Goal: Task Accomplishment & Management: Complete application form

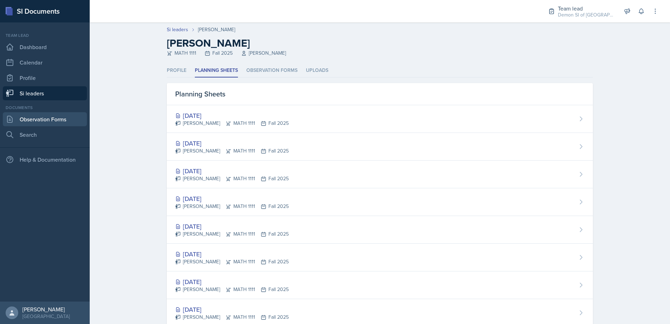
click at [54, 124] on link "Observation Forms" at bounding box center [45, 119] width 84 height 14
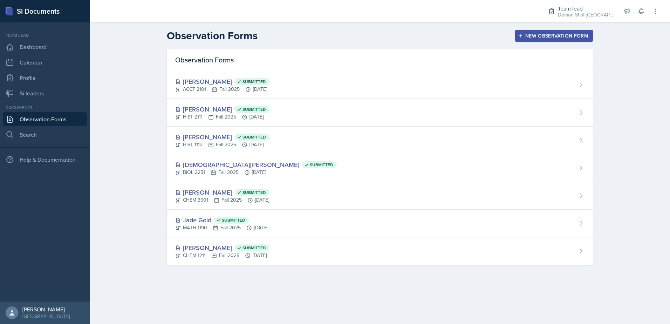
click at [552, 40] on button "New Observation Form" at bounding box center [554, 36] width 78 height 12
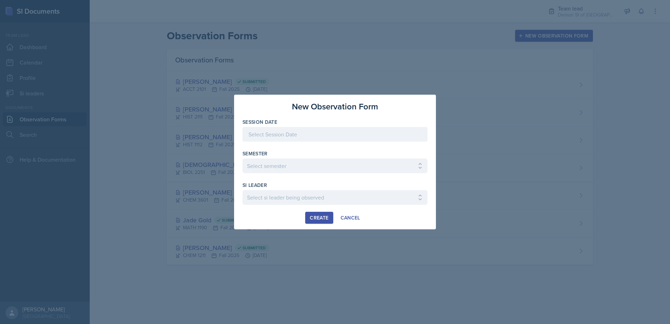
click at [358, 133] on div at bounding box center [334, 134] width 185 height 15
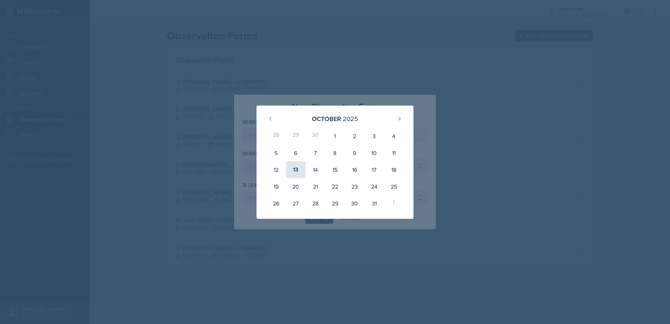
click at [293, 168] on div "13" at bounding box center [296, 169] width 20 height 17
type input "[DATE]"
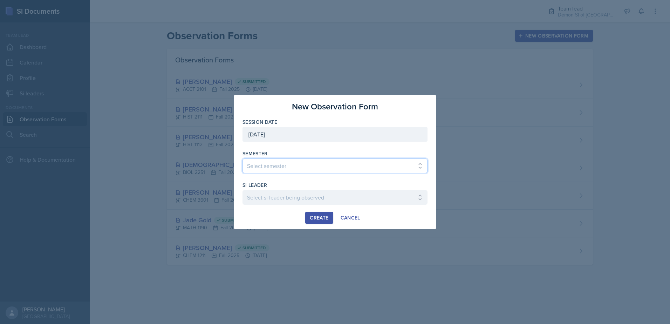
click at [291, 162] on select "Select semester All Spring 2021 Summer 2021 Spring 2022 Fall 2020 Fall 2021 Fal…" at bounding box center [334, 165] width 185 height 15
select select "2bed604d-1099-4043-b1bc-2365e8740244"
click at [242, 158] on select "Select semester All Spring 2021 Summer 2021 Spring 2022 Fall 2020 Fall 2021 Fal…" at bounding box center [334, 165] width 185 height 15
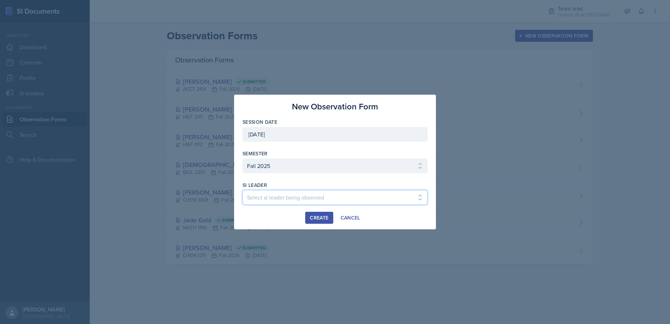
click at [275, 197] on select "Select si leader being observed [PERSON_NAME] / MATH 1190 / Les Mariettables [P…" at bounding box center [334, 197] width 185 height 15
click at [242, 190] on select "Select si leader being observed [PERSON_NAME] / MATH 1190 / Les Mariettables [P…" at bounding box center [334, 197] width 185 height 15
click at [321, 200] on select "Select si leader being observed [PERSON_NAME] / MATH 1190 / Les Mariettables [P…" at bounding box center [334, 197] width 185 height 15
select select "a28c9b89-fc56-449c-b3c9-b27073ae0a1e"
click at [242, 190] on select "Select si leader being observed [PERSON_NAME] / MATH 1190 / Les Mariettables [P…" at bounding box center [334, 197] width 185 height 15
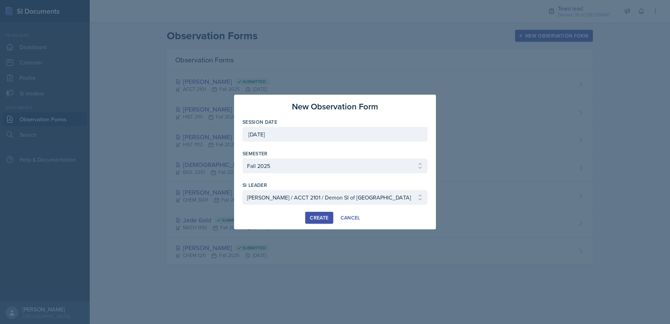
click at [317, 217] on div "Create" at bounding box center [319, 218] width 19 height 6
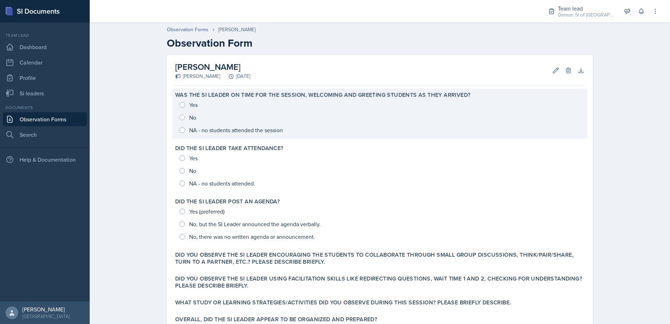
click at [188, 108] on div "Yes No NA - no students attended the session" at bounding box center [379, 117] width 409 height 38
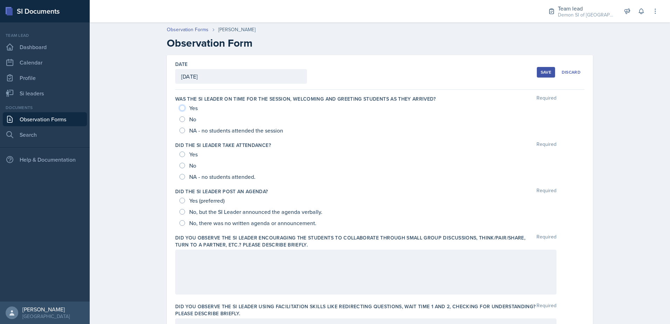
click at [181, 108] on input "Yes" at bounding box center [182, 108] width 6 height 6
radio input "true"
click at [183, 155] on div "Yes" at bounding box center [189, 154] width 20 height 11
click at [179, 156] on input "Yes" at bounding box center [182, 154] width 6 height 6
radio input "true"
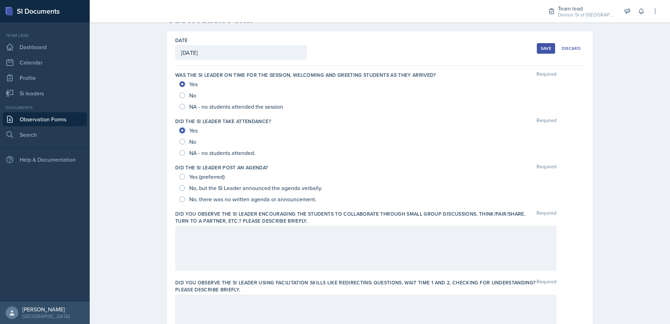
scroll to position [35, 0]
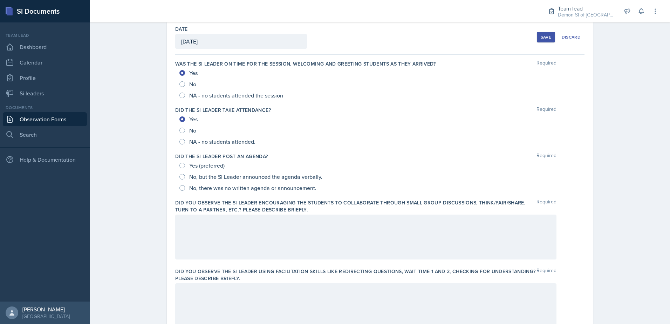
click at [182, 169] on div "Yes (preferred)" at bounding box center [202, 165] width 47 height 11
click at [183, 168] on div "Yes (preferred)" at bounding box center [202, 165] width 47 height 11
click at [181, 167] on input "Yes (preferred)" at bounding box center [182, 166] width 6 height 6
radio input "true"
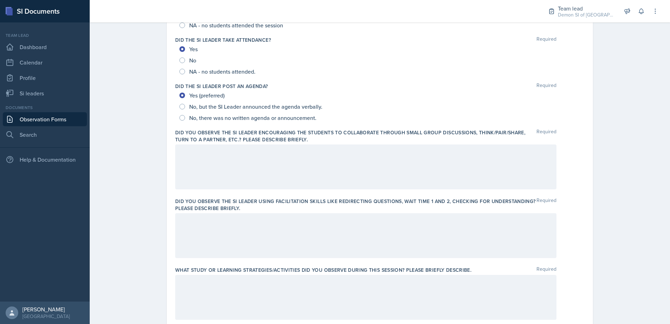
click at [279, 173] on div at bounding box center [365, 166] width 381 height 45
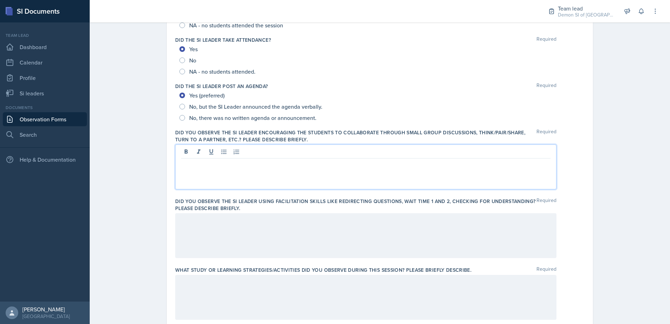
scroll to position [117, 0]
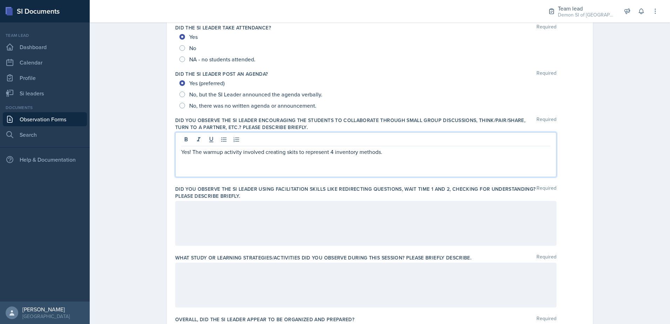
click at [321, 153] on p "Yes! The warmup activity involved creating skits to represent 4 inventory metho…" at bounding box center [365, 152] width 369 height 8
click at [299, 152] on p "Yes! The warmup activity involved creating skits to represent 4 inventory metho…" at bounding box center [365, 152] width 369 height 8
click at [307, 155] on p "Yes! The warmup activity involved creating skits represent 4 inventory methods." at bounding box center [365, 152] width 369 height 8
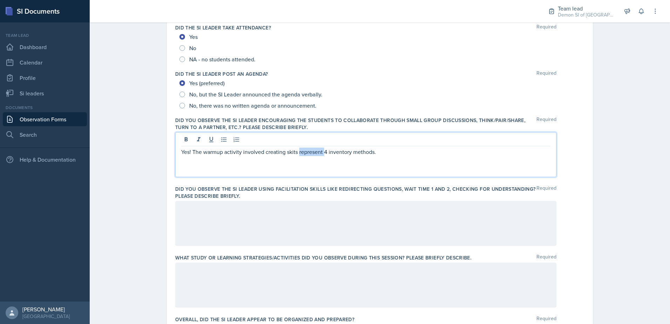
click at [307, 155] on p "Yes! The warmup activity involved creating skits represent 4 inventory methods." at bounding box center [365, 152] width 369 height 8
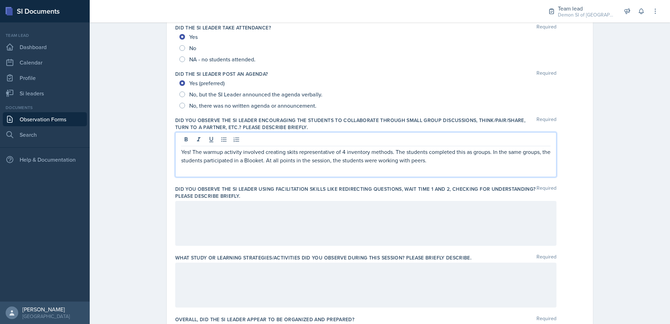
click at [250, 162] on p "Yes! The warmup activity involved creating skits representative of 4 inventory …" at bounding box center [365, 156] width 369 height 17
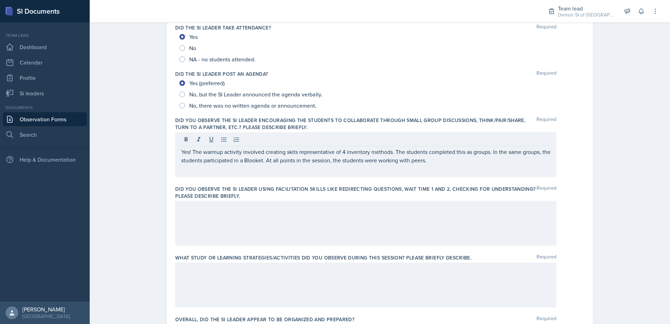
click at [221, 197] on label "Did you observe the SI Leader using facilitation skills like redirecting questi…" at bounding box center [355, 192] width 361 height 14
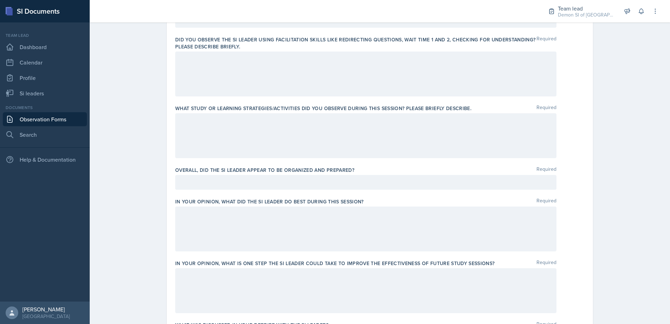
scroll to position [258, 0]
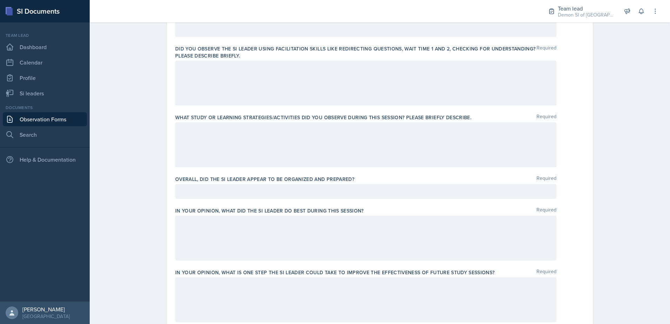
click at [240, 148] on div at bounding box center [365, 144] width 381 height 45
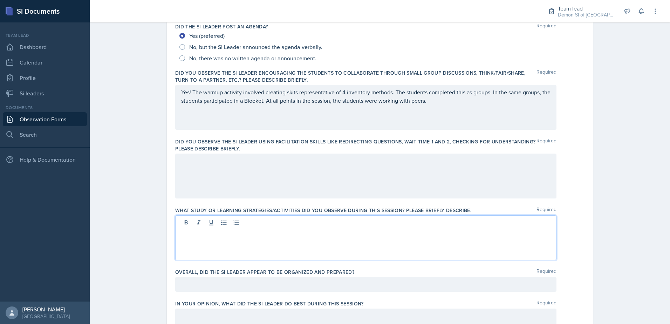
scroll to position [177, 0]
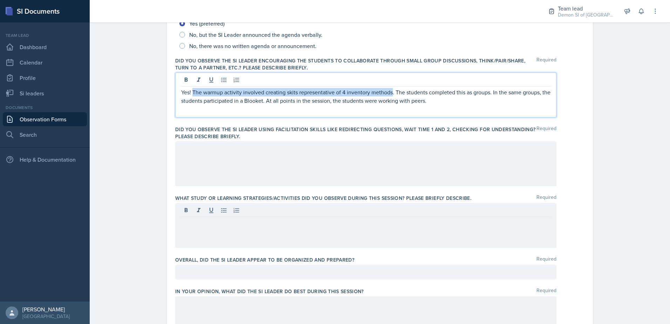
drag, startPoint x: 191, startPoint y: 92, endPoint x: 389, endPoint y: 95, distance: 198.0
click at [389, 95] on p "Yes! The warmup activity involved creating skits representative of 4 inventory …" at bounding box center [365, 96] width 369 height 17
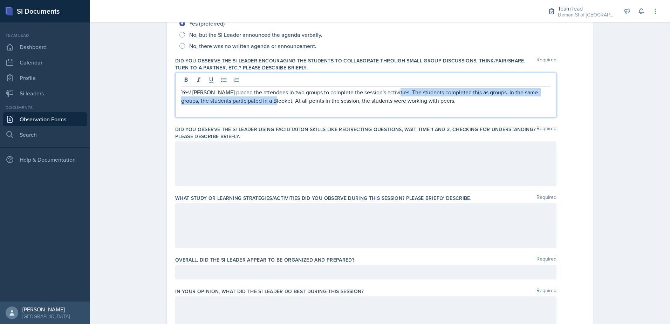
drag, startPoint x: 387, startPoint y: 92, endPoint x: 262, endPoint y: 108, distance: 125.5
click at [262, 108] on div "Yes! [PERSON_NAME] placed the attendees in two groups to complete the session's…" at bounding box center [365, 95] width 381 height 45
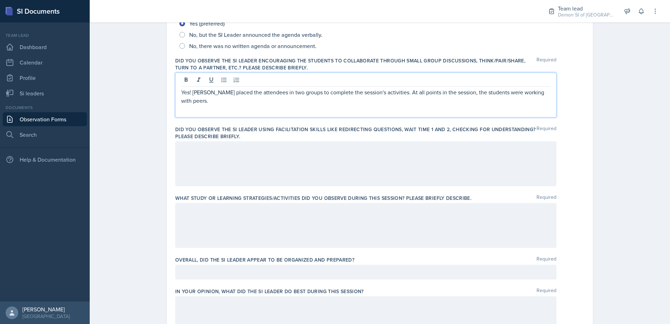
click at [409, 93] on p "Yes! [PERSON_NAME] placed the attendees in two groups to complete the session's…" at bounding box center [365, 96] width 369 height 17
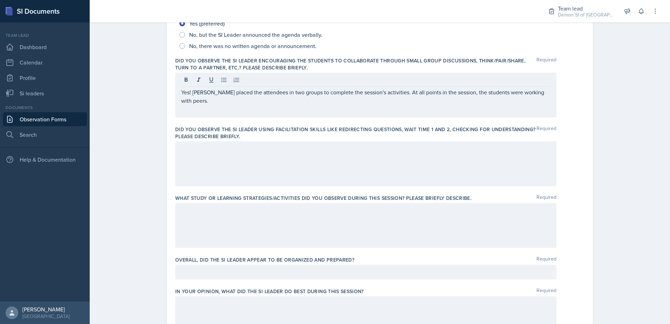
click at [530, 96] on div "Yes! [PERSON_NAME] placed the attendees in two groups to complete the session's…" at bounding box center [365, 95] width 381 height 45
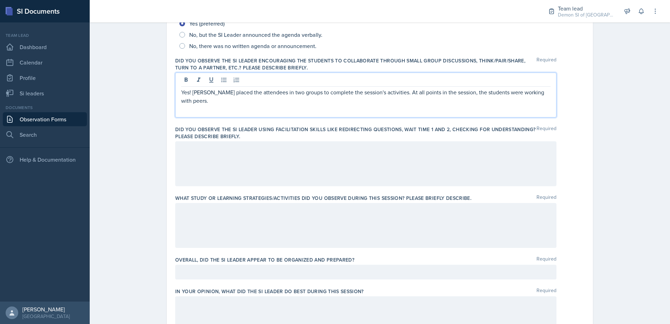
click at [528, 91] on p "Yes! [PERSON_NAME] placed the attendees in two groups to complete the session's…" at bounding box center [365, 96] width 369 height 17
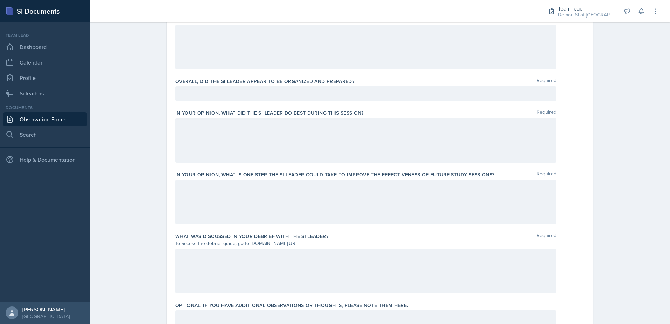
scroll to position [344, 0]
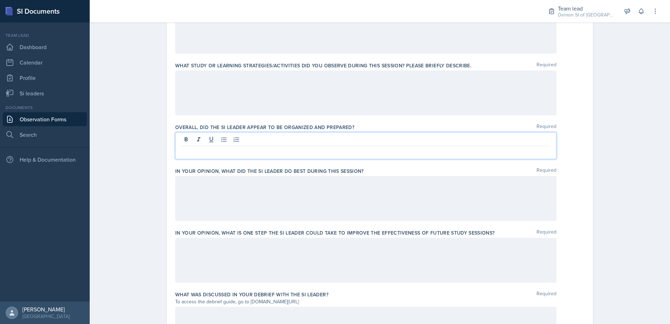
click at [285, 148] on p at bounding box center [365, 152] width 369 height 8
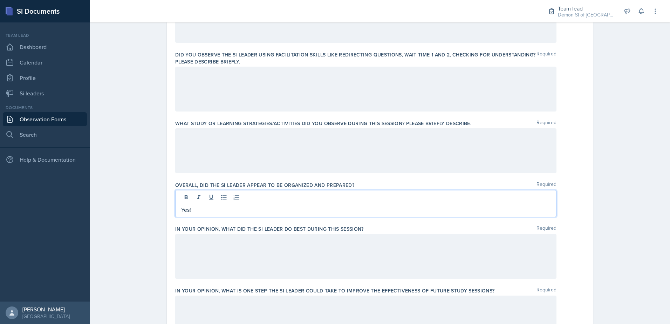
click at [264, 148] on div at bounding box center [365, 150] width 381 height 45
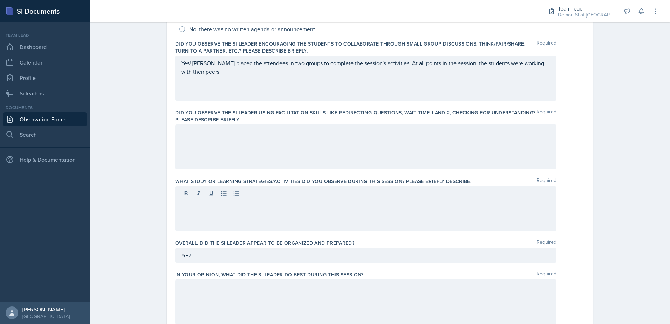
click at [234, 158] on div at bounding box center [365, 146] width 381 height 45
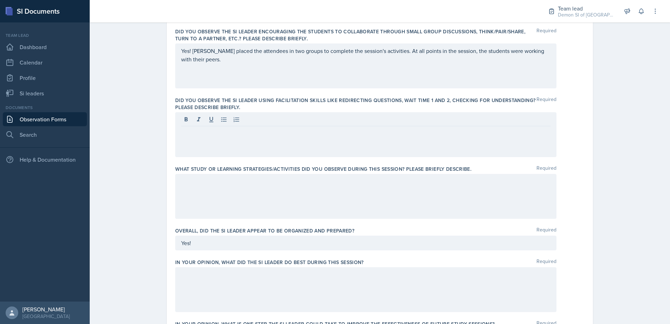
click at [420, 73] on div "Yes! [PERSON_NAME] placed the attendees in two groups to complete the session's…" at bounding box center [365, 65] width 381 height 45
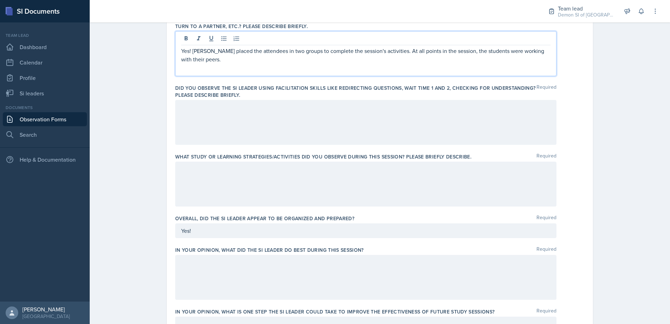
click at [256, 234] on div "Yes!" at bounding box center [365, 230] width 381 height 15
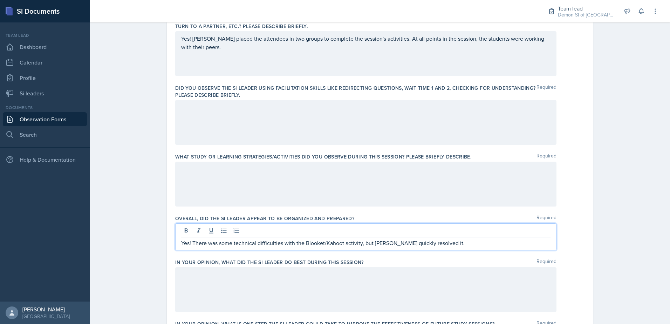
click at [292, 199] on div at bounding box center [365, 184] width 381 height 45
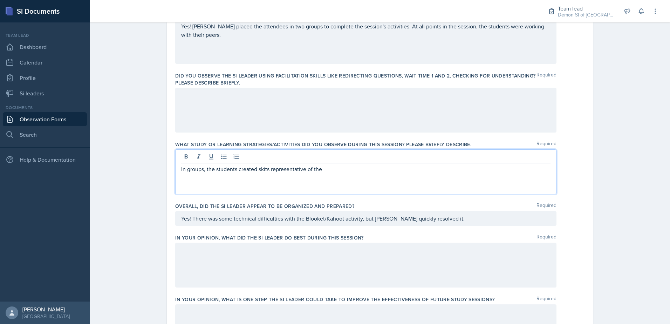
click at [322, 172] on p "In groups, the students created skits representative of the" at bounding box center [365, 169] width 369 height 8
click at [306, 221] on div "Yes! There was some technical difficulties with the Blooket/Kahoot activity, bu…" at bounding box center [365, 218] width 381 height 15
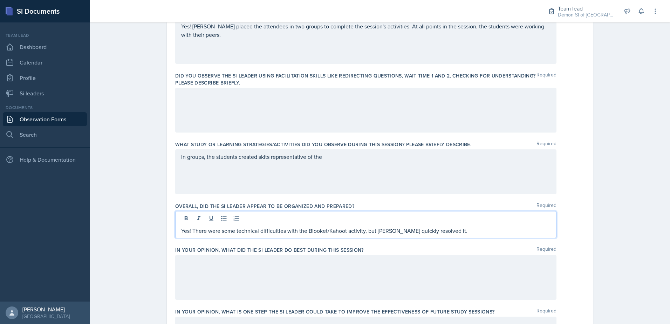
click at [438, 235] on div "Yes! There were some technical difficulties with the Blooket/Kahoot activity, b…" at bounding box center [365, 224] width 381 height 27
drag, startPoint x: 440, startPoint y: 230, endPoint x: 374, endPoint y: 210, distance: 69.6
click at [439, 230] on p "Yes! There were some technical difficulties with the Blooket/Kahoot activity, b…" at bounding box center [365, 230] width 369 height 8
click at [391, 168] on div "In groups, the students created skits representative of the" at bounding box center [365, 171] width 381 height 45
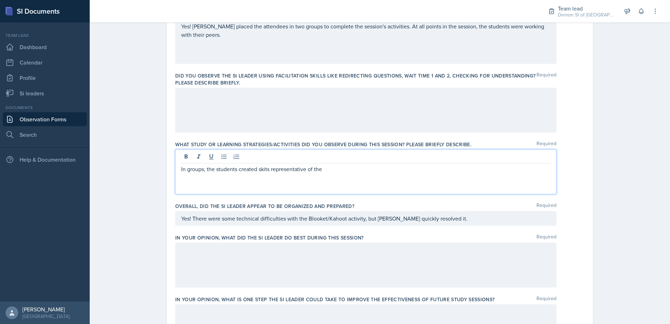
scroll to position [243, 0]
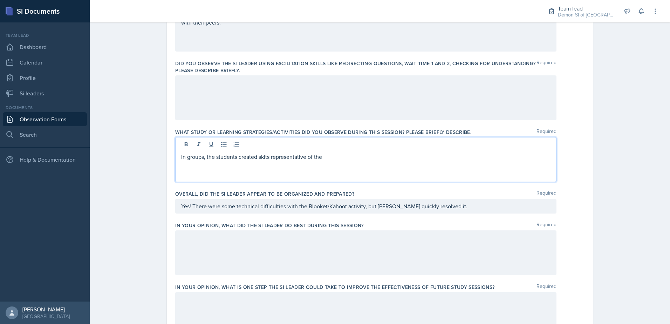
click at [333, 155] on p "In groups, the students created skits representative of the" at bounding box center [365, 156] width 369 height 8
click at [494, 155] on p "In groups, the students created skits representative of the four inventory meth…" at bounding box center [365, 156] width 369 height 8
click at [222, 172] on div "In groups, the students created skits representative of the four inventory meth…" at bounding box center [365, 159] width 381 height 45
click at [225, 166] on p "In groups, the students created skits representative of the four inventory meth…" at bounding box center [365, 160] width 369 height 17
click at [275, 166] on p "In groups, the students created skits representative of the four inventory meth…" at bounding box center [365, 160] width 369 height 17
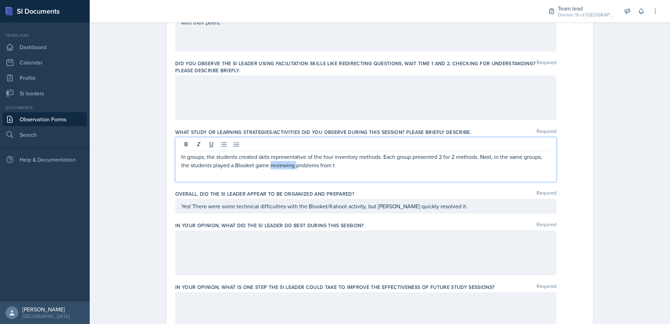
click at [275, 166] on p "In groups, the students created skits representative of the four inventory meth…" at bounding box center [365, 160] width 369 height 17
drag, startPoint x: 318, startPoint y: 165, endPoint x: 352, endPoint y: 171, distance: 33.7
click at [352, 169] on div "In groups, the students created skits representative of the four inventory meth…" at bounding box center [365, 159] width 381 height 45
click at [349, 167] on p "In groups, the students created skits representative of the four inventory meth…" at bounding box center [365, 160] width 369 height 17
click at [395, 161] on p "In groups, the students created skits representative of the four inventory meth…" at bounding box center [365, 160] width 369 height 17
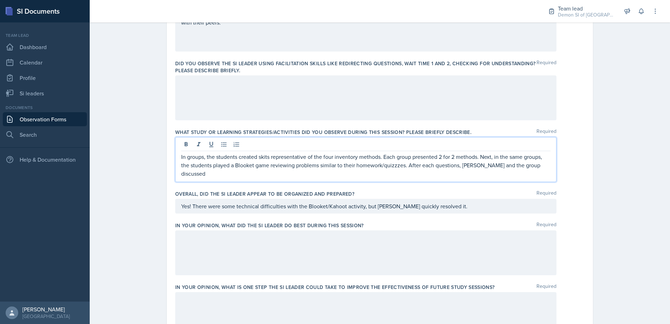
click at [248, 97] on div at bounding box center [365, 97] width 381 height 45
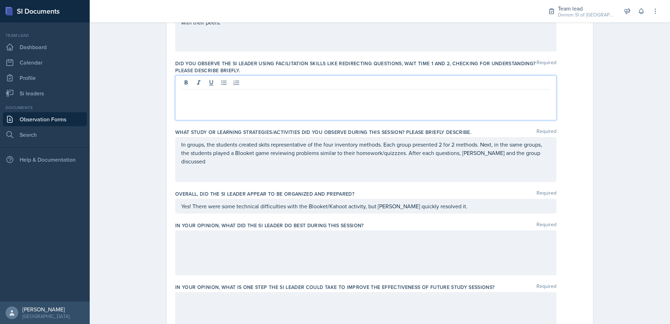
scroll to position [255, 0]
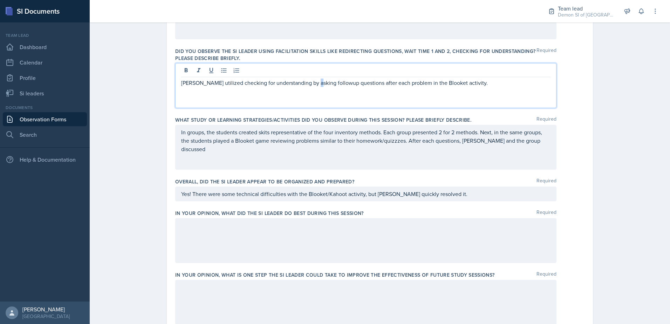
click at [309, 82] on p "[PERSON_NAME] utilized checking for understanding by asking followup questions …" at bounding box center [365, 82] width 369 height 8
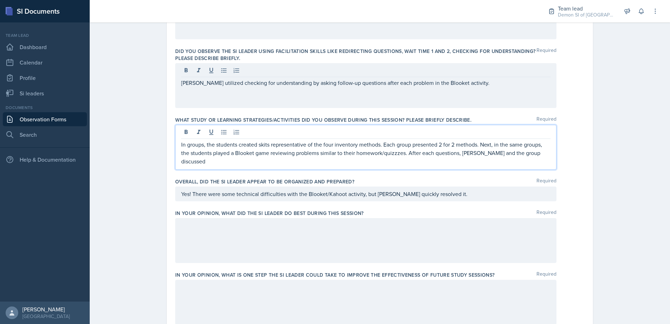
click at [443, 144] on p "In groups, the students created skits representative of the four inventory meth…" at bounding box center [365, 152] width 369 height 25
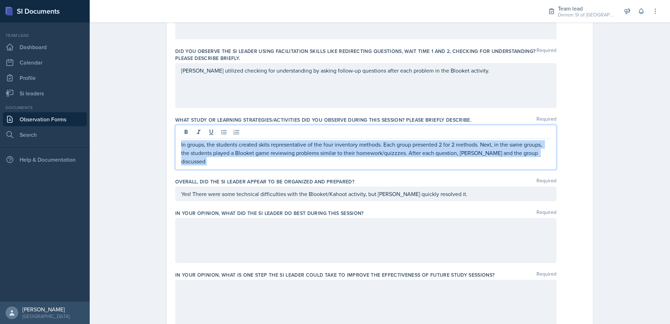
click at [397, 157] on div "In groups, the students created skits representative of the four inventory meth…" at bounding box center [365, 147] width 381 height 45
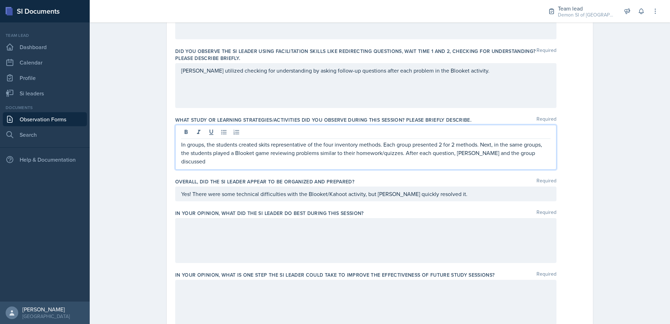
click at [528, 151] on p "In groups, the students created skits representative of the four inventory meth…" at bounding box center [365, 152] width 369 height 25
click at [541, 151] on p "In groups, the students created skits representative of the four inventory meth…" at bounding box center [365, 152] width 369 height 25
drag, startPoint x: 404, startPoint y: 153, endPoint x: 534, endPoint y: 159, distance: 130.1
click at [534, 159] on div "In groups, the students created skits representative of the four inventory meth…" at bounding box center [365, 147] width 381 height 45
click at [461, 159] on div "In groups, the students created skits representative of the four inventory meth…" at bounding box center [365, 147] width 381 height 45
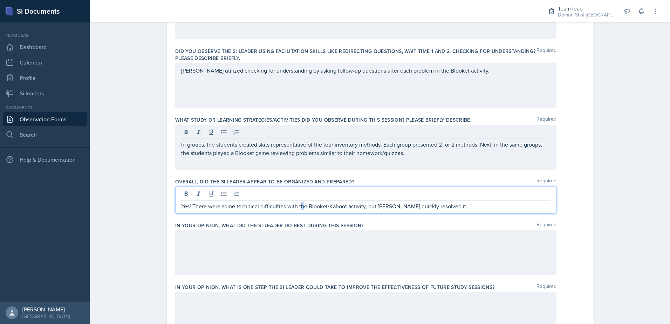
click at [299, 195] on div "Yes! There were some technical difficulties with the Blooket/Kahoot activity, b…" at bounding box center [365, 199] width 381 height 27
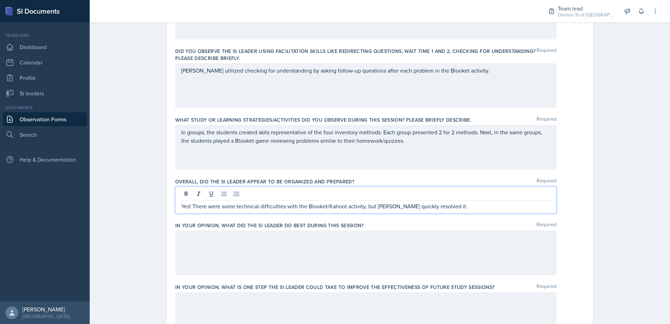
click at [295, 204] on p "Yes! There were some technical difficulties with the Blooket/Kahoot activity, b…" at bounding box center [365, 206] width 369 height 8
click at [431, 208] on p "Yes! There were some technical difficulties with the Blooket/Kahoot activity, b…" at bounding box center [365, 206] width 369 height 8
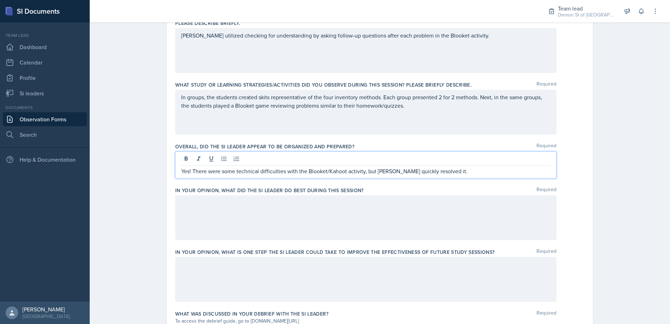
click at [326, 210] on div at bounding box center [365, 217] width 381 height 45
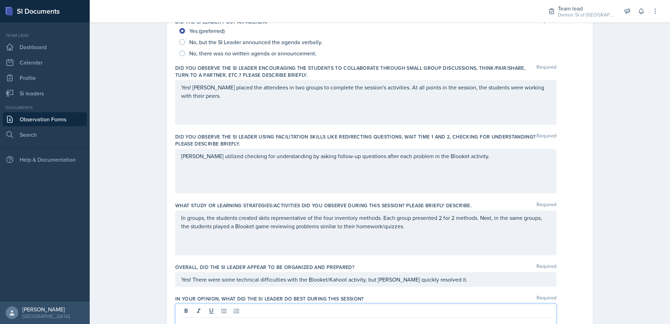
scroll to position [162, 0]
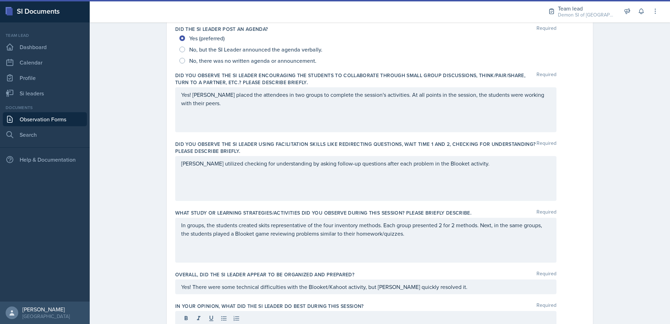
click at [274, 198] on div "[PERSON_NAME] utilized checking for understanding by asking follow-up questions…" at bounding box center [365, 178] width 381 height 45
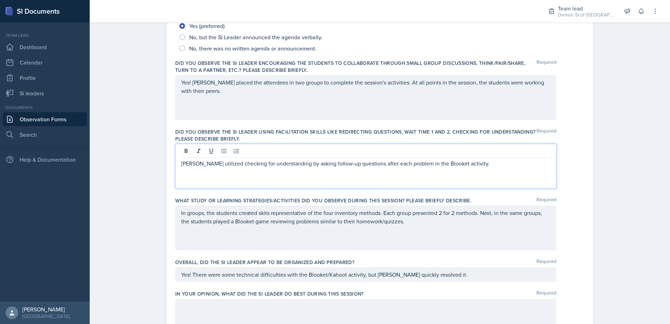
click at [361, 277] on div "Yes! There were some technical difficulties with the Blooket/Kahoot activity, b…" at bounding box center [365, 274] width 381 height 15
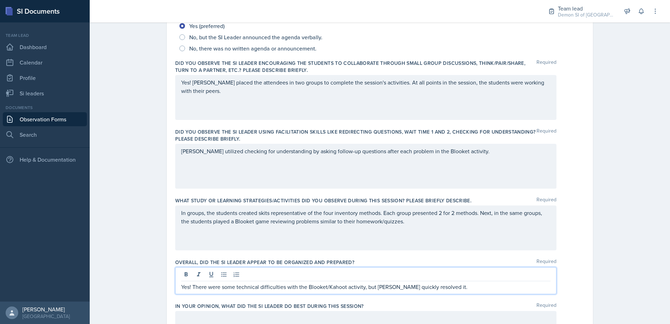
click at [269, 167] on div "[PERSON_NAME] utilized checking for understanding by asking follow-up questions…" at bounding box center [365, 166] width 381 height 45
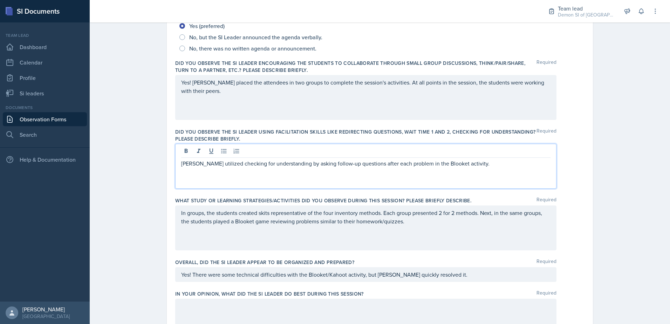
scroll to position [187, 0]
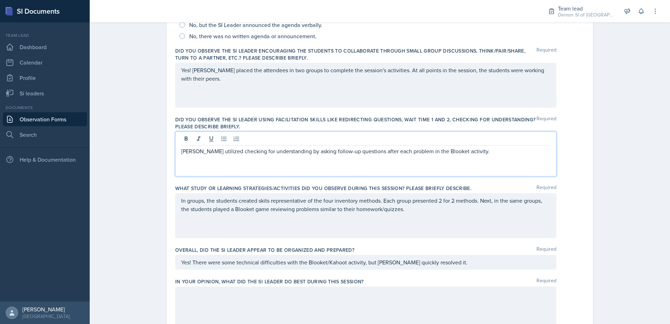
click at [477, 154] on p "[PERSON_NAME] utilized checking for understanding by asking follow-up questions…" at bounding box center [365, 151] width 369 height 8
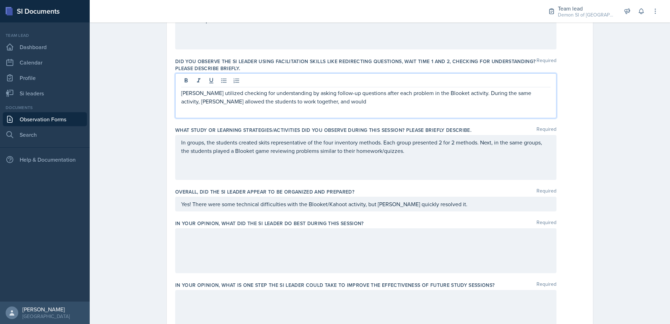
scroll to position [257, 0]
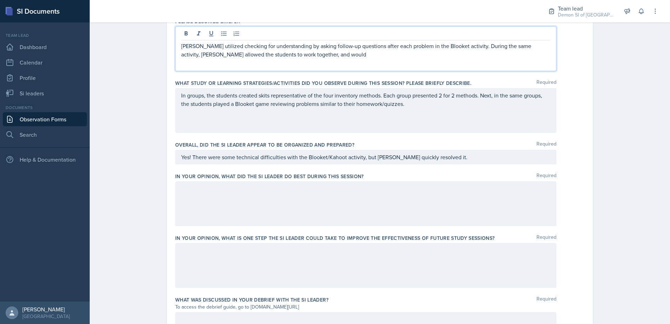
click at [234, 198] on div at bounding box center [365, 203] width 381 height 45
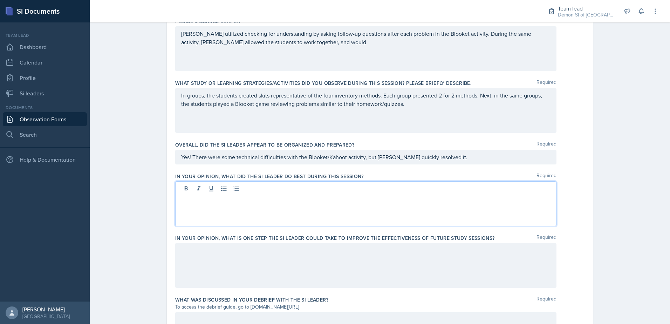
scroll to position [304, 0]
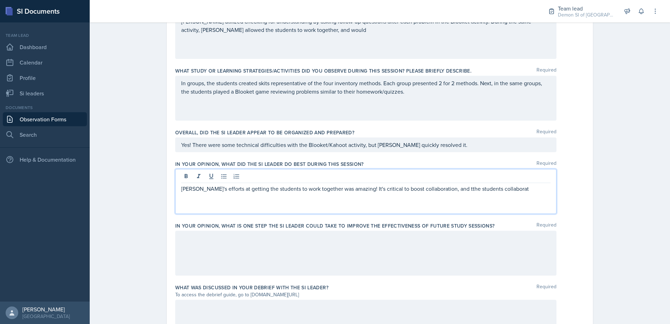
click at [478, 196] on div "[PERSON_NAME]'s efforts at getting the students to work together was amazing! I…" at bounding box center [365, 191] width 381 height 45
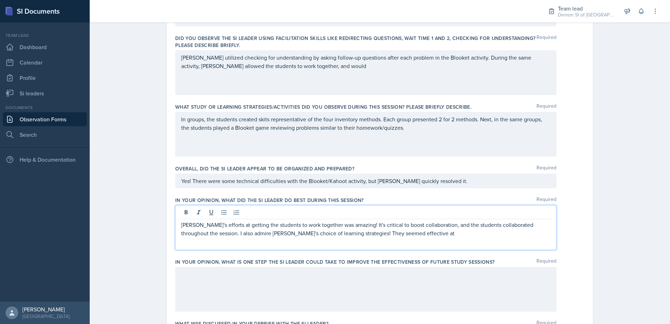
scroll to position [234, 0]
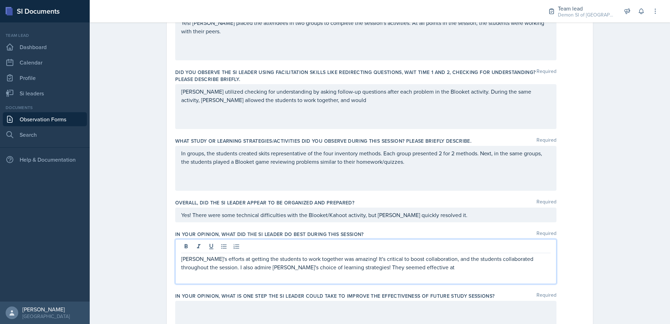
click at [344, 108] on div "[PERSON_NAME] utilized checking for understanding by asking follow-up questions…" at bounding box center [365, 106] width 381 height 45
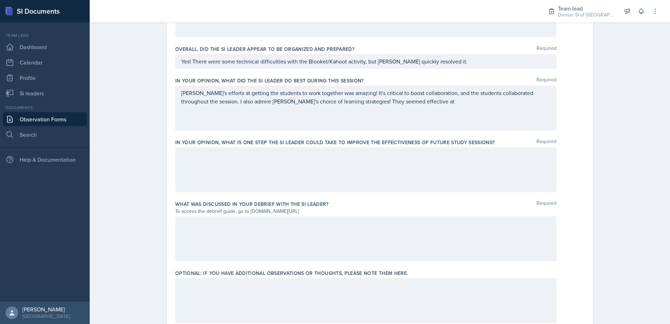
scroll to position [379, 0]
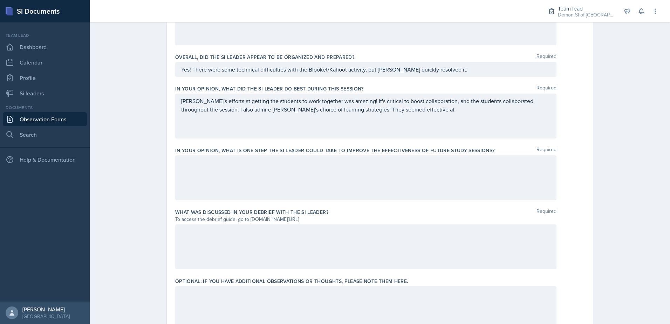
click at [270, 196] on div at bounding box center [365, 177] width 381 height 45
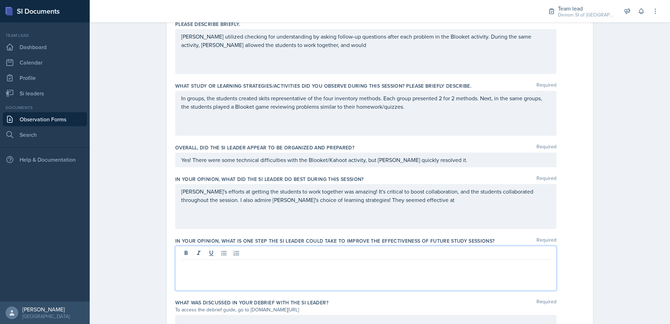
scroll to position [252, 0]
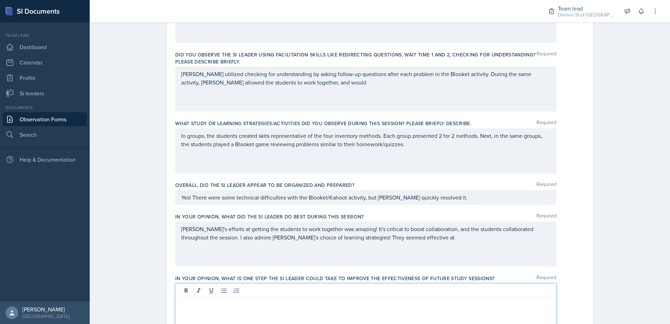
click at [398, 240] on p "[PERSON_NAME]'s efforts at getting the students to work together was amazing! I…" at bounding box center [365, 233] width 369 height 17
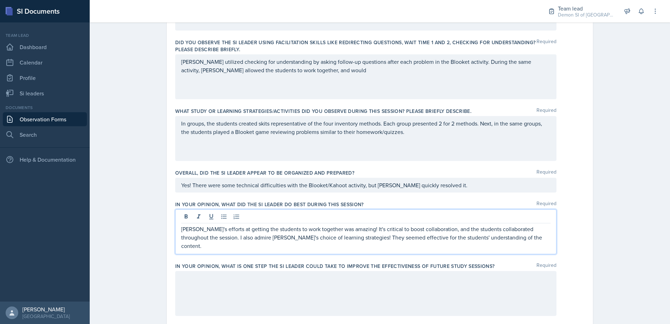
click at [386, 231] on p "[PERSON_NAME]'s efforts at getting the students to work together was amazing! I…" at bounding box center [365, 237] width 369 height 25
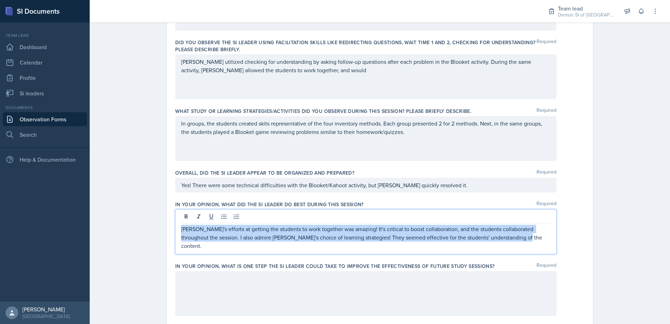
click at [386, 231] on p "[PERSON_NAME]'s efforts at getting the students to work together was amazing! I…" at bounding box center [365, 237] width 369 height 25
copy p "[PERSON_NAME]'s efforts at getting the students to work together was amazing! I…"
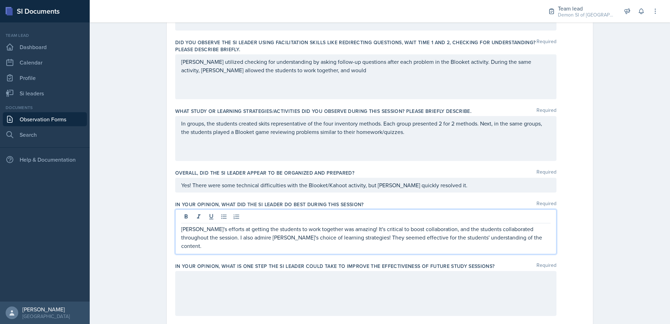
click at [492, 249] on div "[PERSON_NAME]'s efforts at getting the students to work together was amazing! I…" at bounding box center [365, 231] width 381 height 45
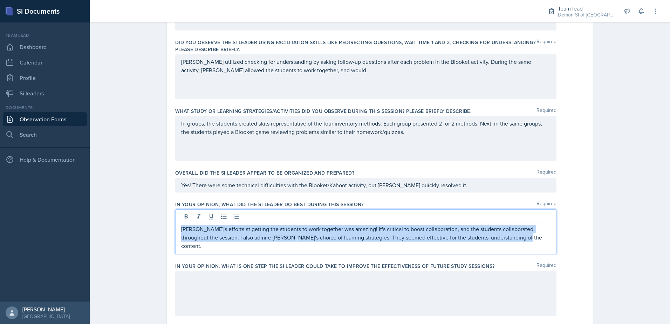
click at [506, 240] on p "[PERSON_NAME]'s efforts at getting the students to work together was amazing! I…" at bounding box center [365, 237] width 369 height 25
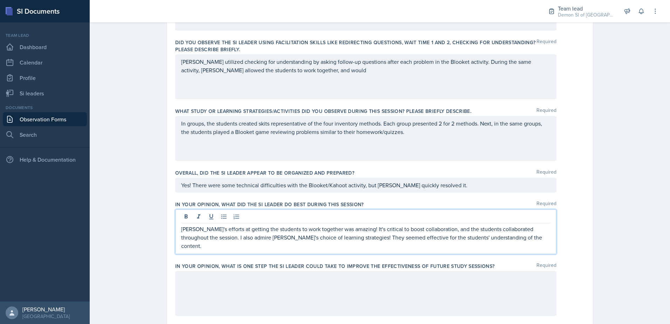
click at [411, 139] on div "In groups, the students created skits representative of the four inventory meth…" at bounding box center [365, 138] width 381 height 45
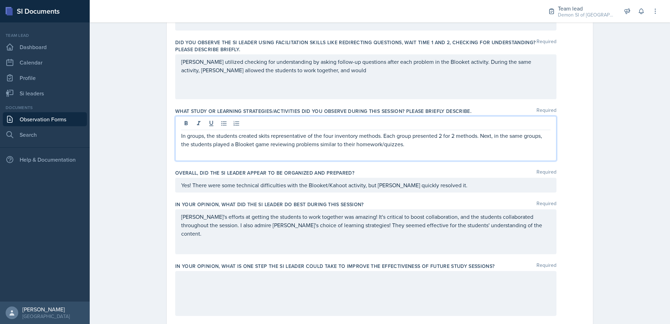
scroll to position [276, 0]
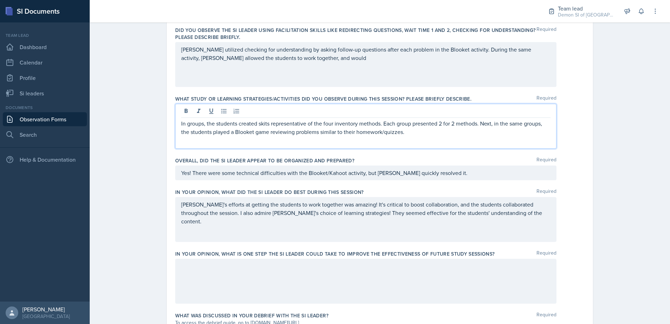
click at [280, 222] on div "[PERSON_NAME]'s efforts at getting the students to work together was amazing! I…" at bounding box center [365, 219] width 381 height 45
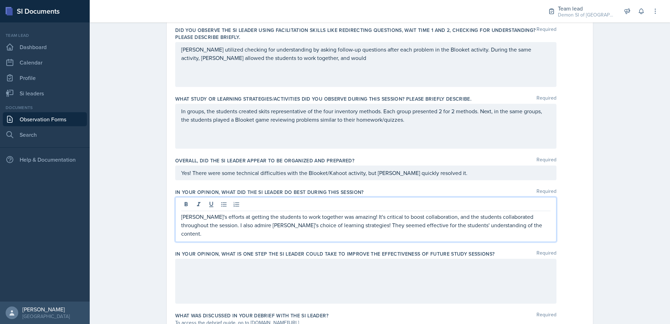
scroll to position [288, 0]
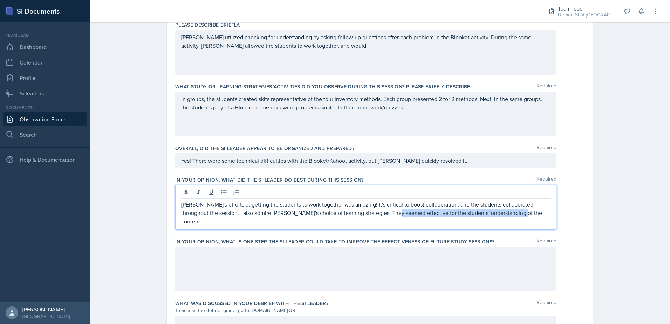
drag, startPoint x: 496, startPoint y: 214, endPoint x: 398, endPoint y: 219, distance: 98.9
click at [373, 210] on p "[PERSON_NAME]'s efforts at getting the students to work together was amazing! I…" at bounding box center [365, 212] width 369 height 25
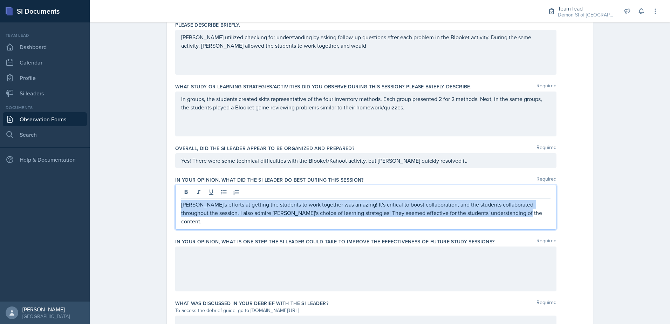
drag, startPoint x: 501, startPoint y: 214, endPoint x: 167, endPoint y: 204, distance: 334.8
click at [167, 204] on div "Date [DATE] [DATE] 28 29 30 1 2 3 4 5 6 7 8 9 10 11 12 13 14 15 16 17 18 19 20 …" at bounding box center [380, 100] width 426 height 666
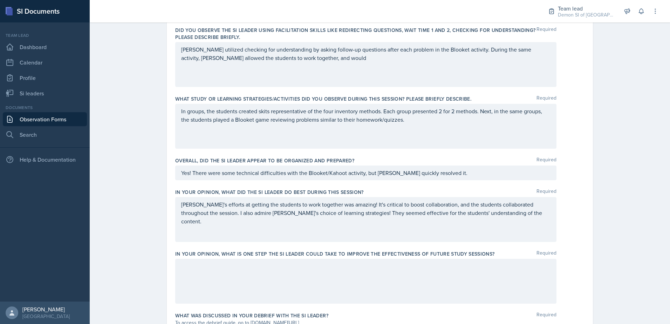
drag, startPoint x: 212, startPoint y: 217, endPoint x: 179, endPoint y: 204, distance: 36.0
click at [181, 204] on p "[PERSON_NAME]'s efforts at getting the students to work together was amazing! I…" at bounding box center [365, 212] width 369 height 25
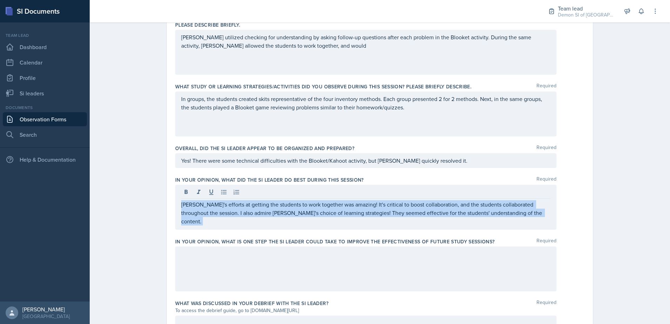
drag, startPoint x: 178, startPoint y: 204, endPoint x: 550, endPoint y: 234, distance: 373.3
click at [550, 234] on div "In your opinion, what did the SI Leader do BEST during this session? Required […" at bounding box center [379, 204] width 409 height 62
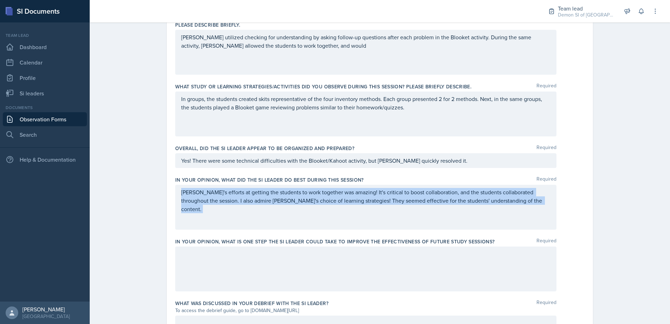
copy div "[PERSON_NAME]'s efforts at getting the students to work together was amazing! I…"
click at [361, 201] on p "[PERSON_NAME]'s efforts at getting the students to work together was amazing! I…" at bounding box center [365, 200] width 369 height 25
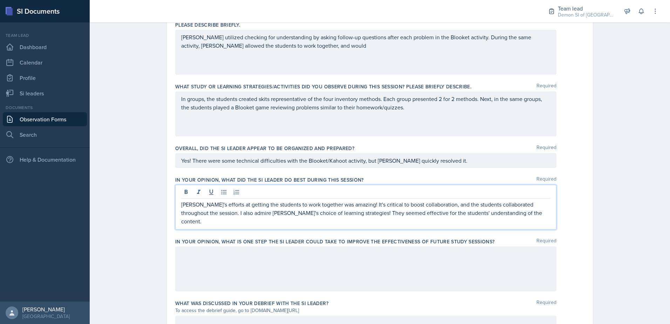
click at [321, 204] on p "[PERSON_NAME]'s efforts at getting the students to work together was amazing! I…" at bounding box center [365, 212] width 369 height 25
click at [480, 217] on div "[PERSON_NAME]'s efforts at getting the students to work together were amazing! …" at bounding box center [365, 207] width 381 height 45
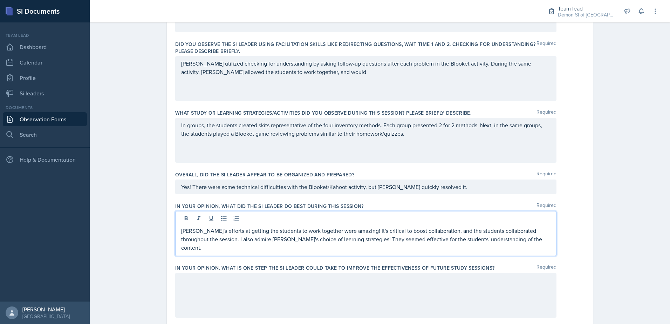
scroll to position [218, 0]
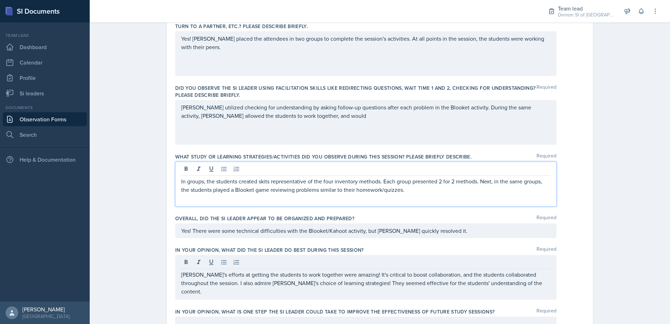
click at [295, 177] on p "In groups, the students created skits representative of the four inventory meth…" at bounding box center [365, 185] width 369 height 17
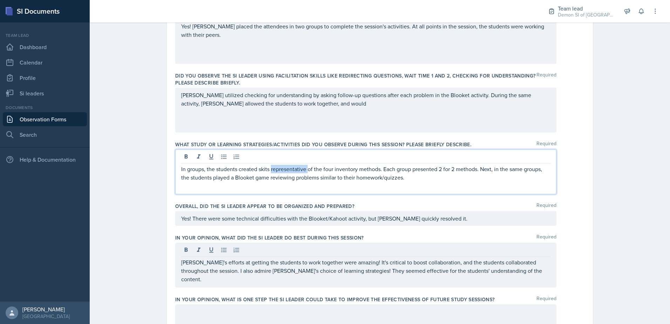
click at [295, 170] on p "In groups, the students created skits representative of the four inventory meth…" at bounding box center [365, 173] width 369 height 17
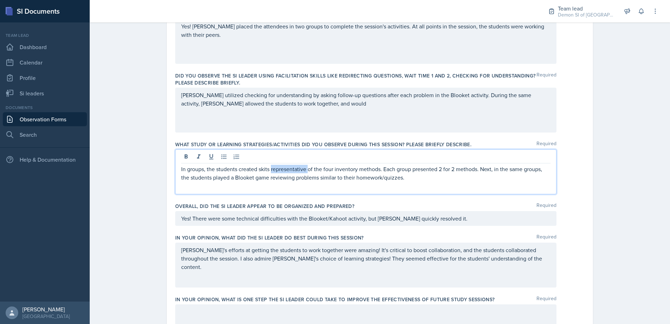
click at [295, 170] on p "In groups, the students created skits representative of the four inventory meth…" at bounding box center [365, 173] width 369 height 17
copy p "In groups, the students created skits representative of the four inventory meth…"
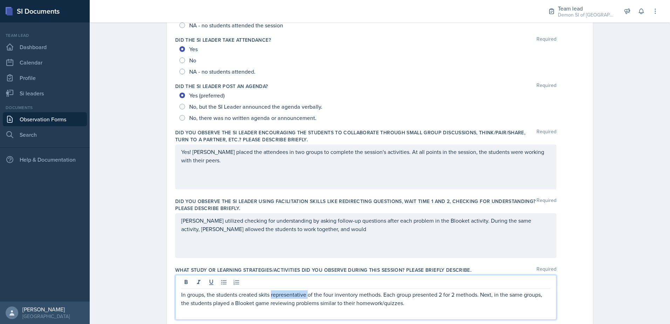
scroll to position [55, 0]
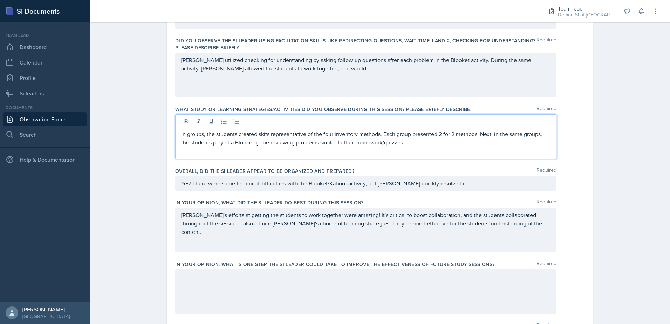
click at [329, 229] on div "[PERSON_NAME]'s efforts at getting the students to work together were amazing! …" at bounding box center [365, 229] width 381 height 45
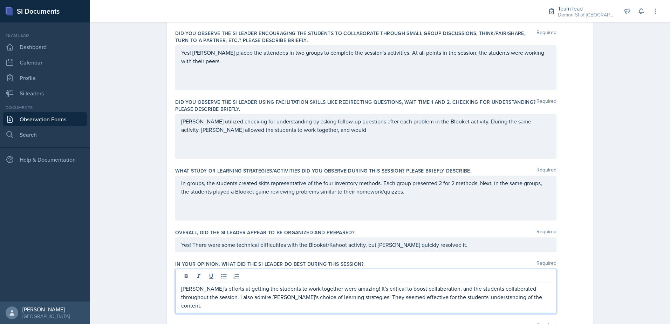
scroll to position [173, 0]
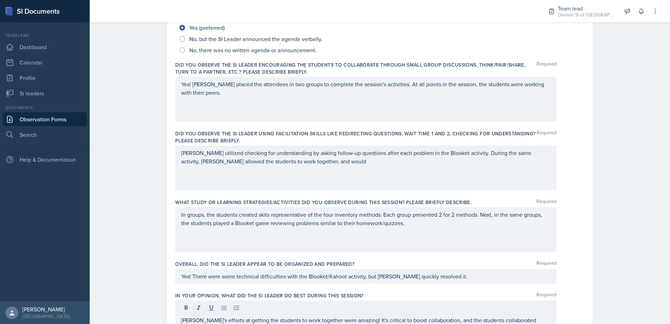
click at [321, 166] on div "[PERSON_NAME] utilized checking for understanding by asking follow-up questions…" at bounding box center [365, 167] width 381 height 45
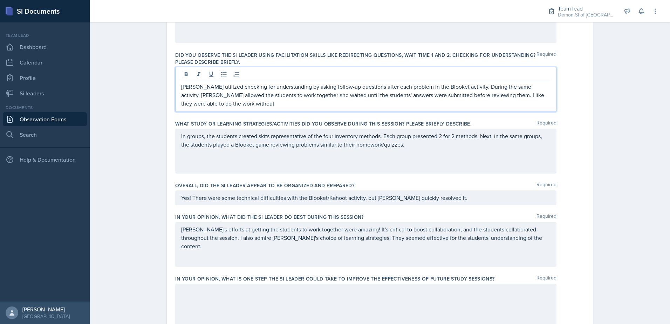
scroll to position [255, 0]
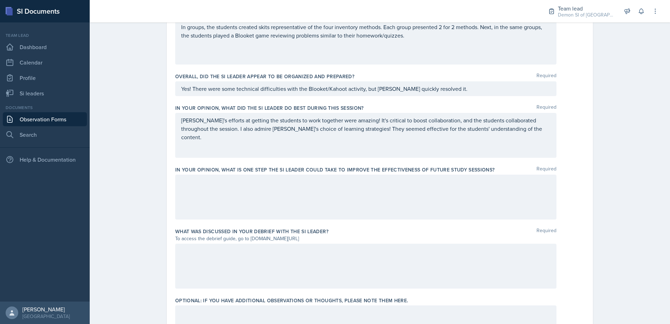
click at [423, 201] on div at bounding box center [365, 196] width 381 height 45
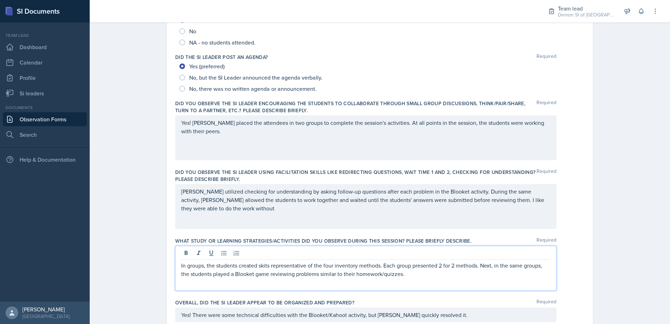
scroll to position [146, 0]
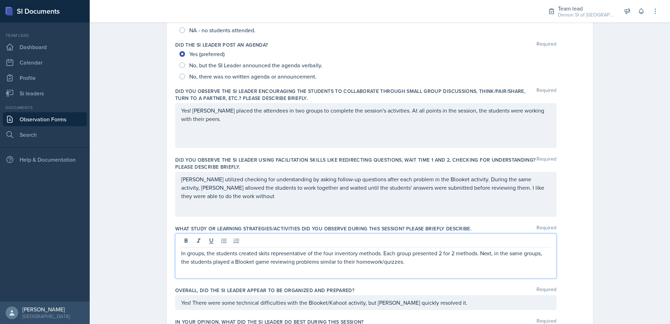
drag, startPoint x: 399, startPoint y: 256, endPoint x: 402, endPoint y: 260, distance: 5.0
click at [399, 256] on p "In groups, the students created skits representative of the four inventory meth…" at bounding box center [365, 257] width 369 height 17
click at [404, 261] on p "In groups, the students created skits representative of the four inventory meth…" at bounding box center [365, 257] width 369 height 17
click at [311, 204] on div "[PERSON_NAME] utilized checking for understanding by asking follow-up questions…" at bounding box center [365, 194] width 381 height 45
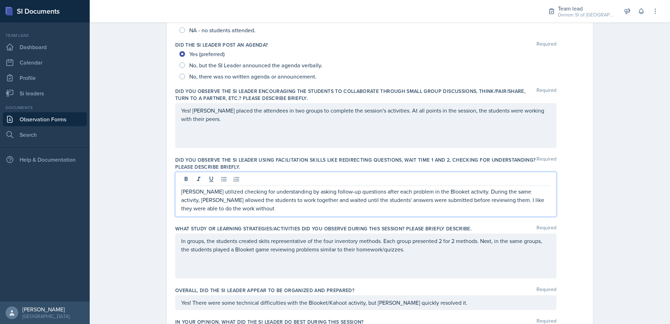
scroll to position [159, 0]
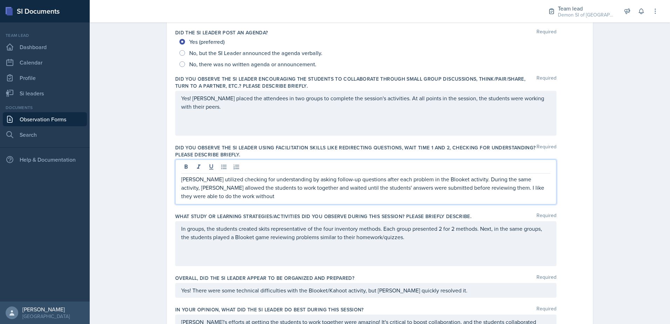
click at [215, 198] on p "[PERSON_NAME] utilized checking for understanding by asking follow-up questions…" at bounding box center [365, 187] width 369 height 25
drag, startPoint x: 470, startPoint y: 195, endPoint x: 477, endPoint y: 207, distance: 13.8
click at [477, 207] on div "Did you observe the SI Leader using facilitation skills like redirecting questi…" at bounding box center [379, 175] width 409 height 69
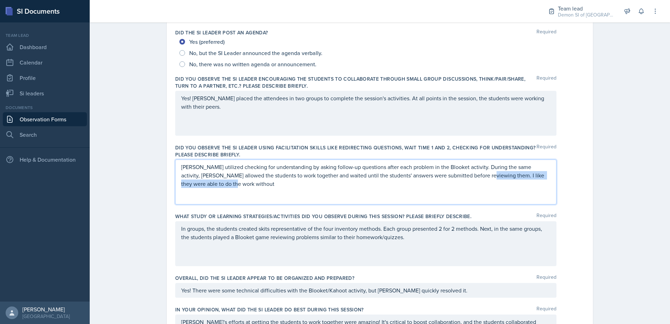
scroll to position [146, 0]
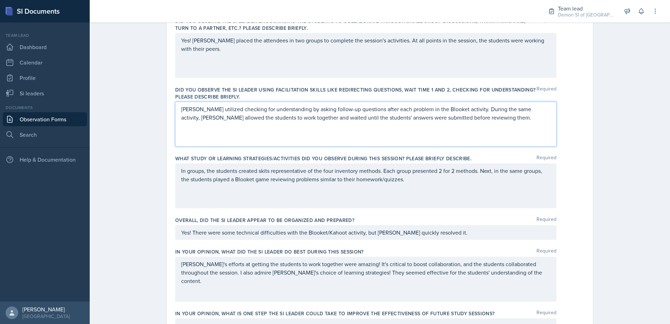
click at [388, 218] on div "Overall, did the SI Leader appear to be organized and prepared? Required" at bounding box center [379, 220] width 409 height 7
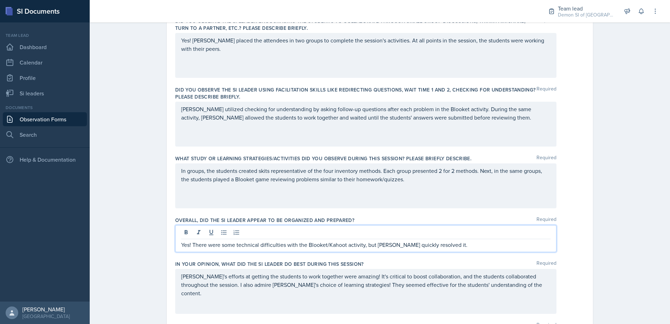
click at [447, 240] on p "Yes! There were some technical difficulties with the Blooket/Kahoot activity, b…" at bounding box center [365, 244] width 369 height 8
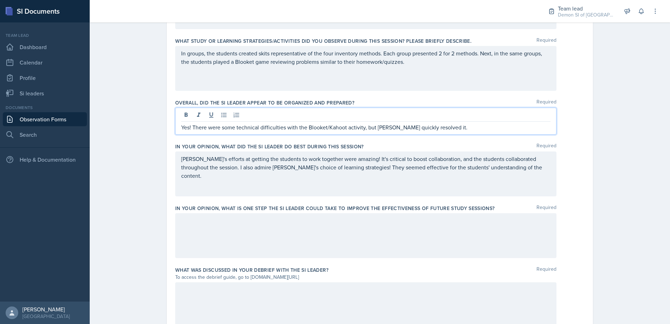
click at [446, 229] on div at bounding box center [365, 235] width 381 height 45
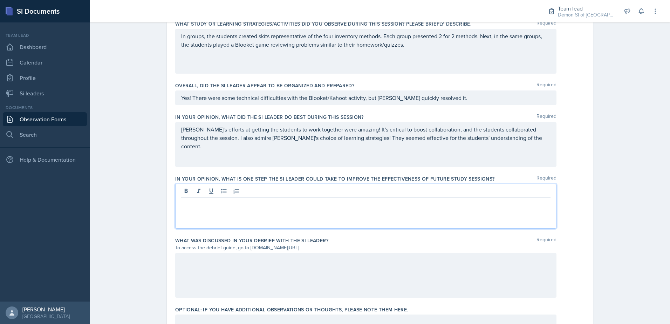
scroll to position [344, 0]
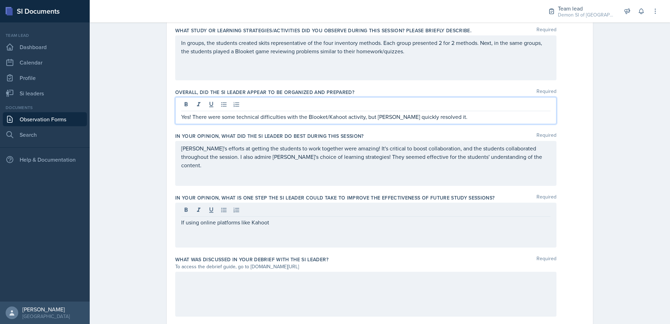
click at [344, 112] on p "Yes! There were some technical difficulties with the Blooket/Kahoot activity, b…" at bounding box center [365, 116] width 369 height 8
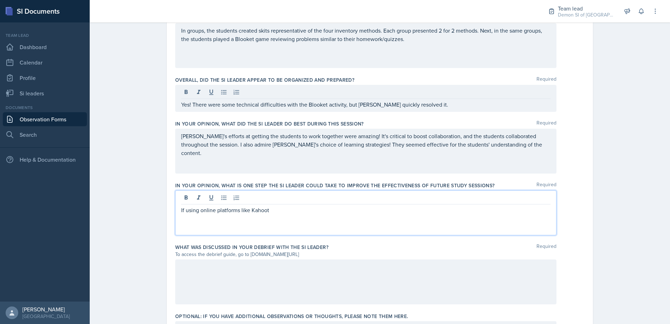
click at [294, 197] on div "If using online platforms like Kahoot" at bounding box center [365, 212] width 381 height 45
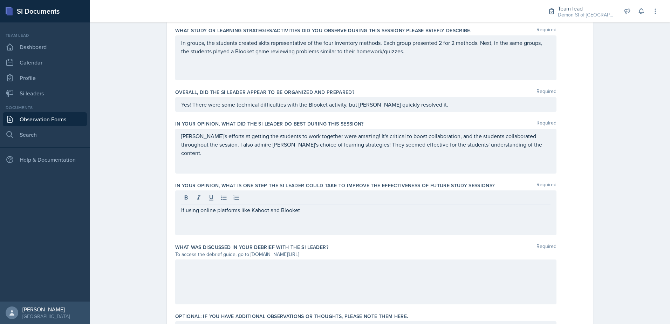
drag, startPoint x: 267, startPoint y: 160, endPoint x: 275, endPoint y: 160, distance: 8.4
click at [268, 160] on div "[PERSON_NAME]'s efforts at getting the students to work together were amazing! …" at bounding box center [365, 151] width 381 height 45
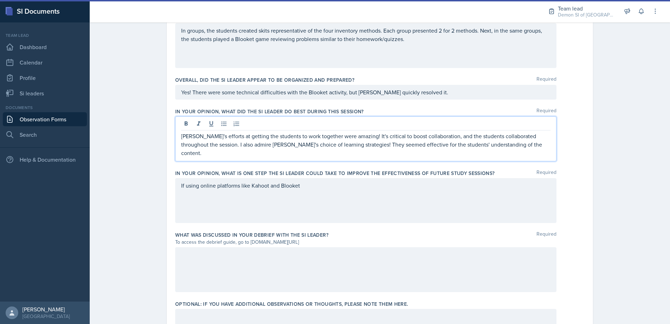
click at [501, 149] on div "[PERSON_NAME]'s efforts at getting the students to work together were amazing! …" at bounding box center [365, 138] width 381 height 45
click at [505, 147] on p "[PERSON_NAME]'s efforts at getting the students to work together were amazing! …" at bounding box center [365, 144] width 369 height 25
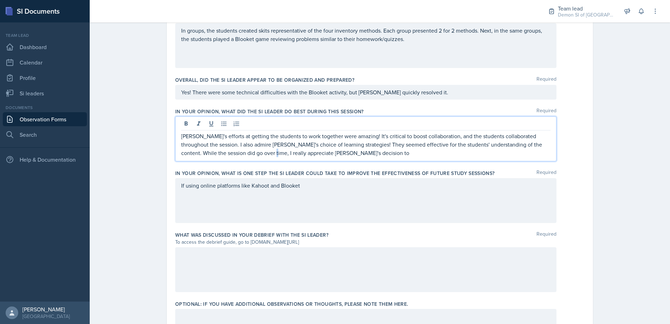
click at [240, 158] on div "[PERSON_NAME]'s efforts at getting the students to work together were amazing! …" at bounding box center [365, 138] width 381 height 45
click at [219, 157] on p "[PERSON_NAME]'s efforts at getting the students to work together were amazing! …" at bounding box center [365, 144] width 369 height 25
click at [224, 155] on p "[PERSON_NAME]'s efforts at getting the students to work together were amazing! …" at bounding box center [365, 144] width 369 height 25
click at [320, 153] on p "[PERSON_NAME]'s efforts at getting the students to work together were amazing! …" at bounding box center [365, 144] width 369 height 25
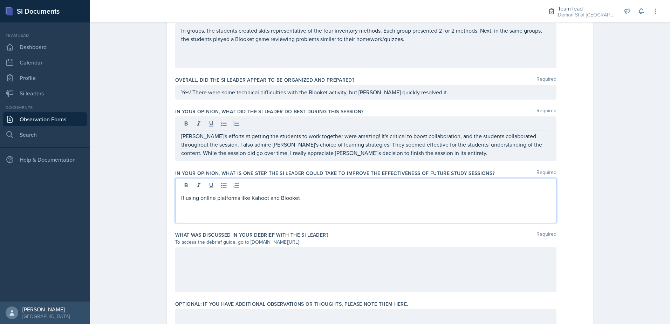
drag, startPoint x: 276, startPoint y: 185, endPoint x: 283, endPoint y: 187, distance: 6.8
click at [277, 185] on div "If using online platforms like Kahoot and Blooket" at bounding box center [365, 200] width 381 height 45
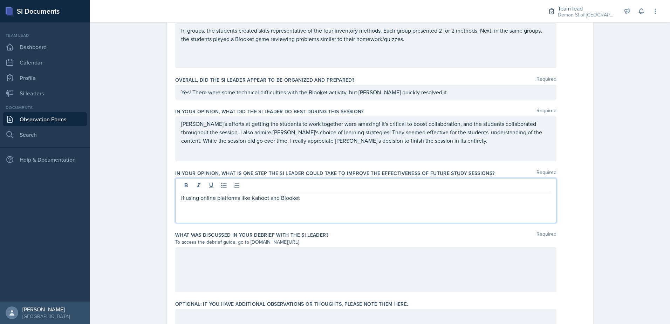
click at [320, 201] on p "If using online platforms like Kahoot and Blooket" at bounding box center [365, 197] width 369 height 8
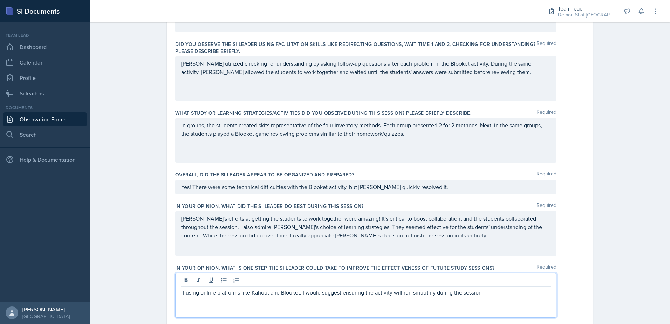
scroll to position [315, 0]
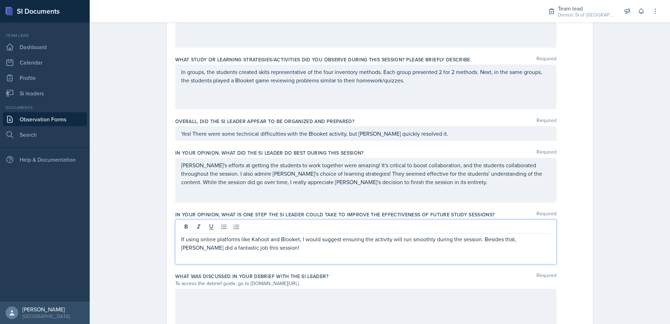
click at [400, 170] on div "[PERSON_NAME]'s efforts at getting the students to work together were amazing! …" at bounding box center [365, 180] width 381 height 45
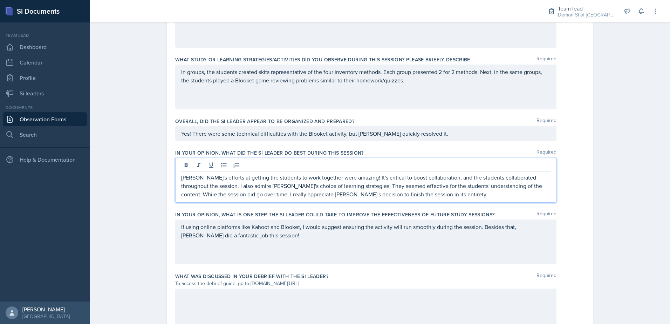
click at [361, 177] on p "[PERSON_NAME]'s efforts at getting the students to work together were amazing! …" at bounding box center [365, 185] width 369 height 25
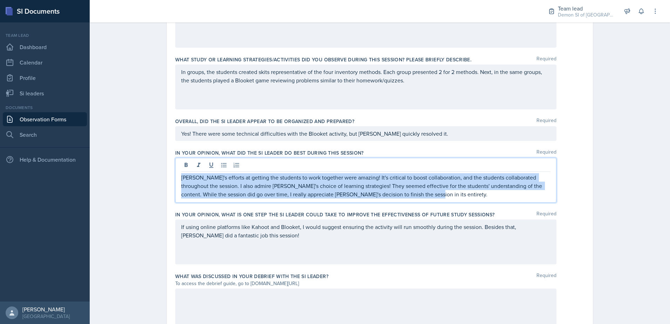
click at [361, 177] on p "[PERSON_NAME]'s efforts at getting the students to work together were amazing! …" at bounding box center [365, 185] width 369 height 25
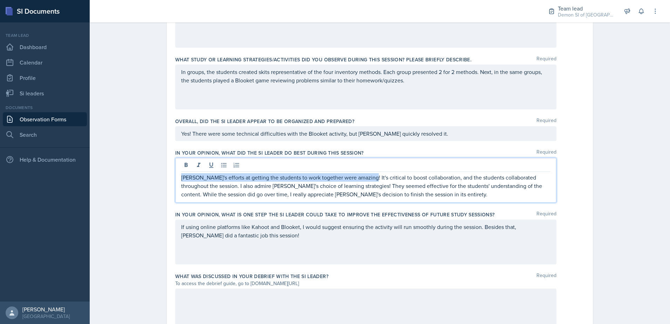
click at [361, 177] on p "[PERSON_NAME]'s efforts at getting the students to work together were amazing! …" at bounding box center [365, 185] width 369 height 25
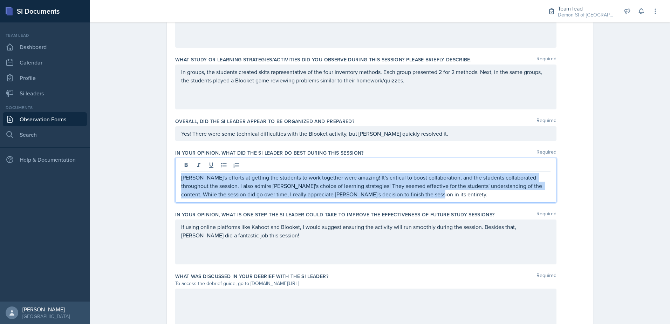
copy p "[PERSON_NAME]'s efforts at getting the students to work together were amazing! …"
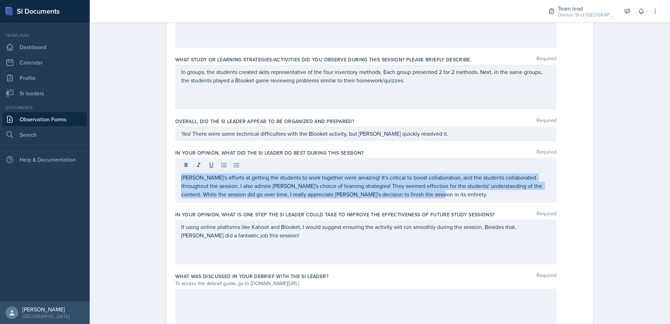
click at [382, 235] on p "If using online platforms like Kahoot and Blooket, I would suggest ensuring the…" at bounding box center [365, 230] width 369 height 17
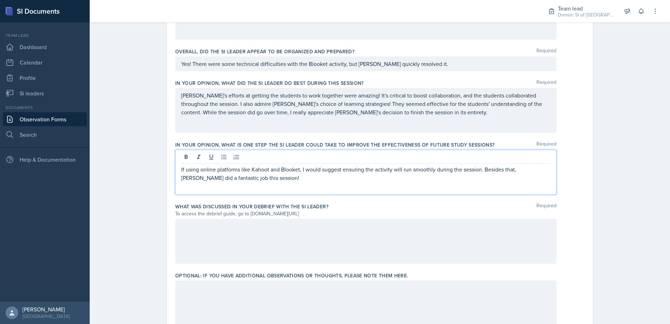
scroll to position [385, 0]
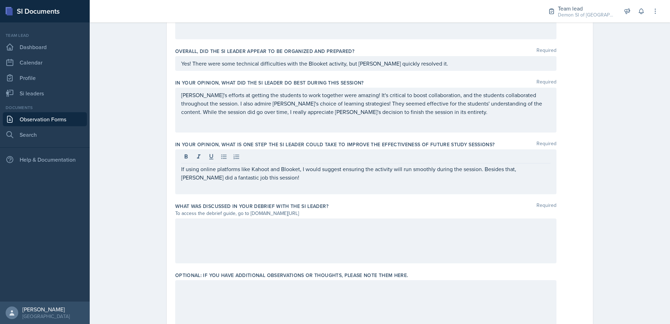
click at [351, 181] on div "If using online platforms like Kahoot and Blooket, I would suggest ensuring the…" at bounding box center [365, 171] width 381 height 45
click at [246, 185] on div "If using online platforms like Kahoot and Blooket, I would suggest ensuring the…" at bounding box center [365, 171] width 381 height 45
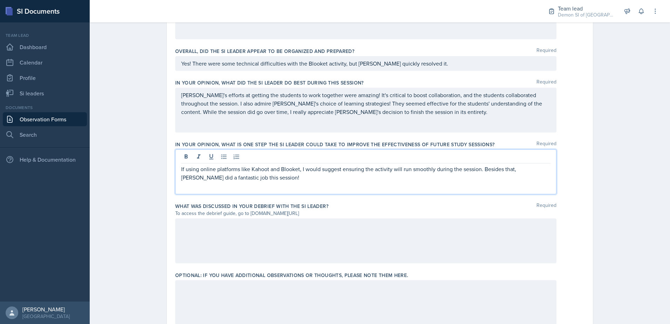
click at [246, 184] on div "If using online platforms like Kahoot and Blooket, I would suggest ensuring the…" at bounding box center [365, 171] width 381 height 45
click at [244, 180] on p "If using online platforms like Kahoot and Blooket, I would suggest ensuring the…" at bounding box center [365, 173] width 369 height 17
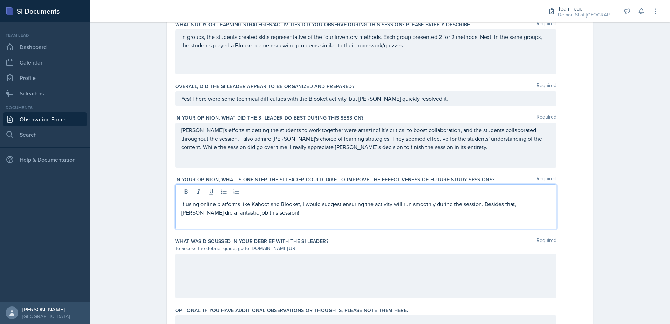
drag, startPoint x: 410, startPoint y: 148, endPoint x: 410, endPoint y: 151, distance: 3.5
click at [410, 150] on p "[PERSON_NAME]'s efforts at getting the students to work together were amazing! …" at bounding box center [365, 138] width 369 height 25
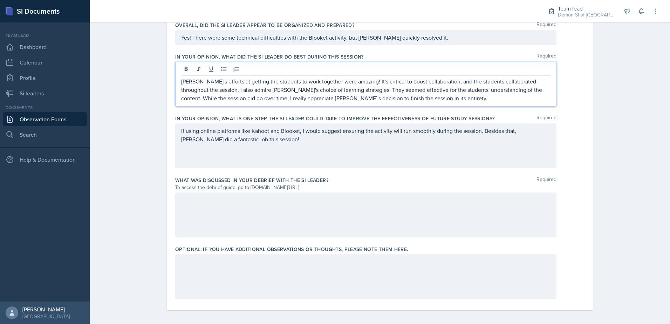
scroll to position [415, 0]
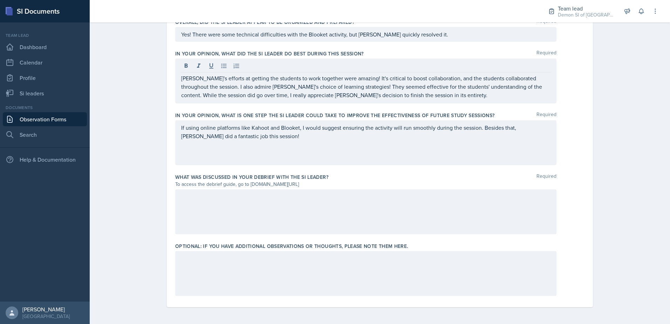
click at [228, 205] on div at bounding box center [365, 211] width 381 height 45
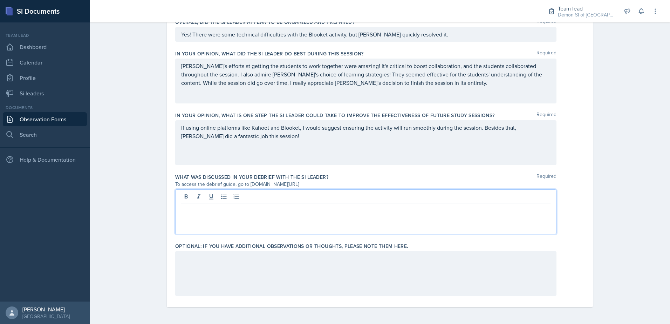
click at [299, 142] on div "If using online platforms like Kahoot and Blooket, I would suggest ensuring the…" at bounding box center [365, 142] width 381 height 45
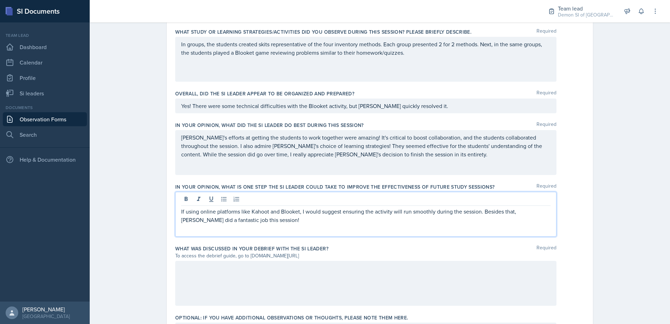
scroll to position [344, 0]
click at [438, 165] on div "[PERSON_NAME]'s efforts at getting the students to work together were amazing! …" at bounding box center [365, 151] width 381 height 45
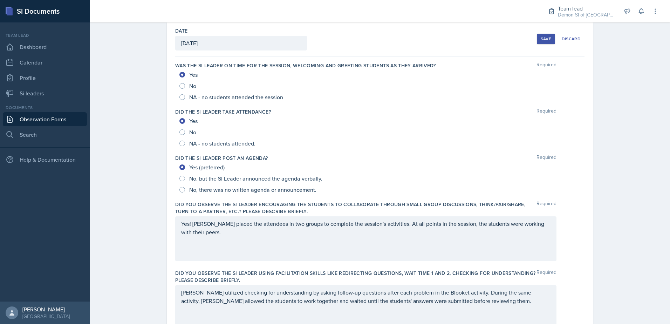
scroll to position [0, 0]
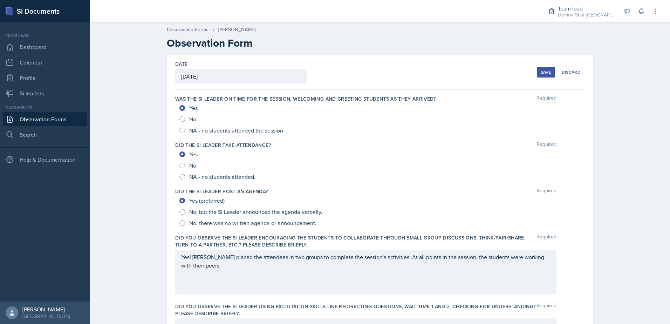
click at [541, 72] on div "Save" at bounding box center [546, 72] width 11 height 6
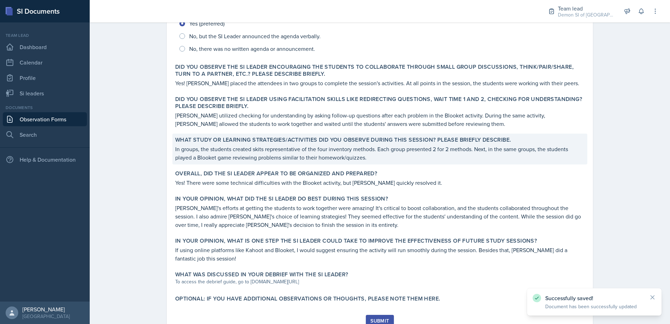
scroll to position [216, 0]
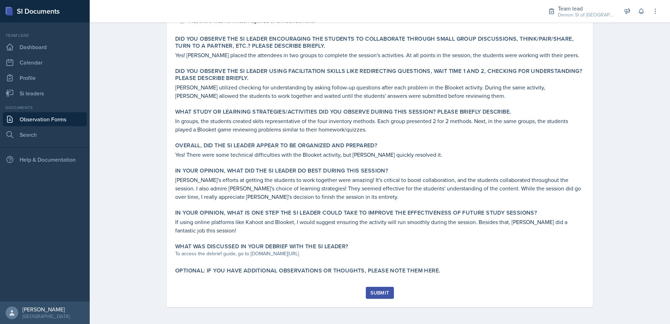
click at [75, 119] on link "Observation Forms" at bounding box center [45, 119] width 84 height 14
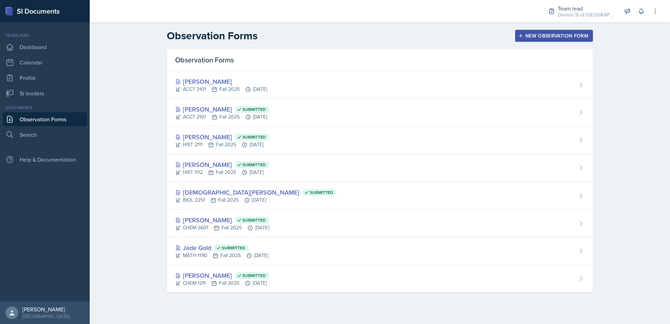
click at [221, 77] on div "[PERSON_NAME] ACCT 2101 Fall 2025 [DATE]" at bounding box center [380, 85] width 426 height 28
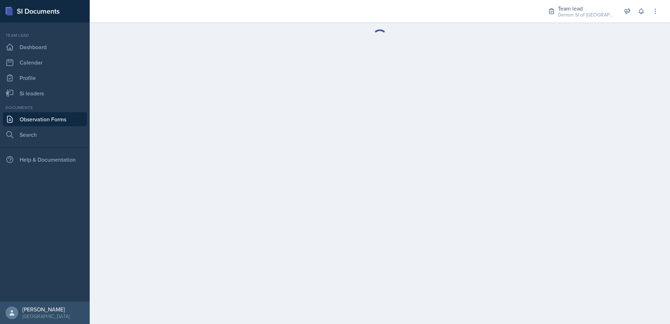
click at [36, 116] on link "Observation Forms" at bounding box center [45, 119] width 84 height 14
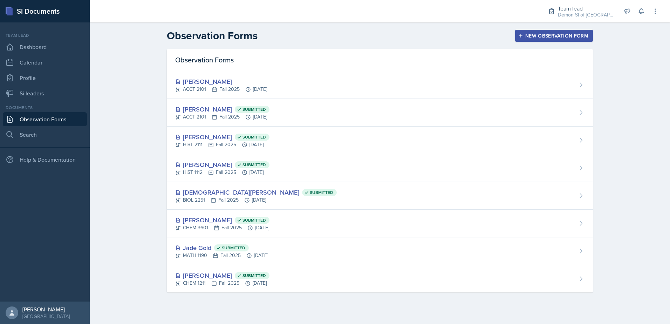
drag, startPoint x: 534, startPoint y: 36, endPoint x: 540, endPoint y: 35, distance: 6.4
click at [535, 36] on div "New Observation Form" at bounding box center [554, 36] width 69 height 6
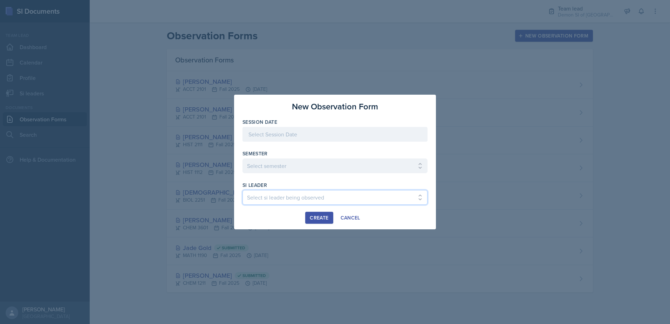
drag, startPoint x: 378, startPoint y: 193, endPoint x: 388, endPoint y: 193, distance: 10.2
click at [378, 193] on select "Select si leader being observed [PERSON_NAME] / ACCT 2102 / #1 Team Babylons [P…" at bounding box center [334, 197] width 185 height 15
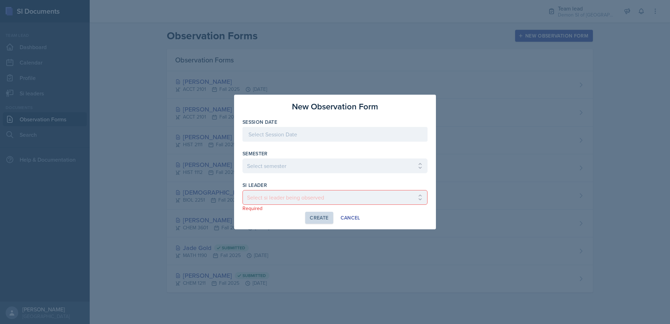
click at [170, 121] on div at bounding box center [335, 162] width 670 height 324
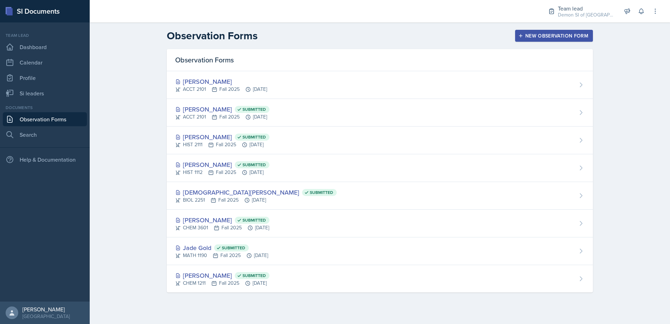
click at [76, 122] on link "Observation Forms" at bounding box center [45, 119] width 84 height 14
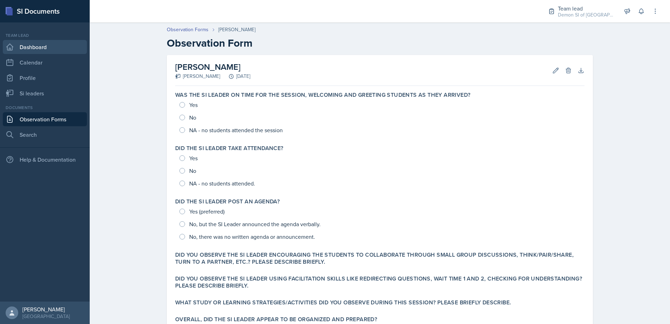
click at [35, 43] on link "Dashboard" at bounding box center [45, 47] width 84 height 14
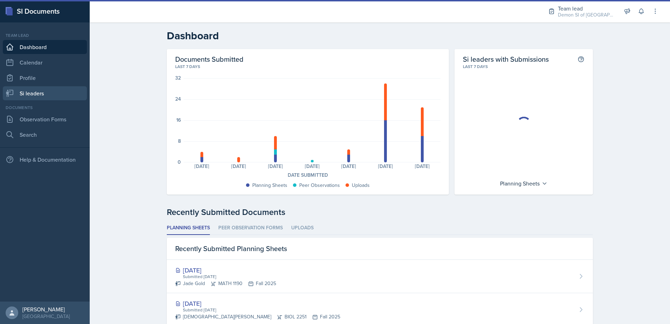
click at [46, 89] on link "Si leaders" at bounding box center [45, 93] width 84 height 14
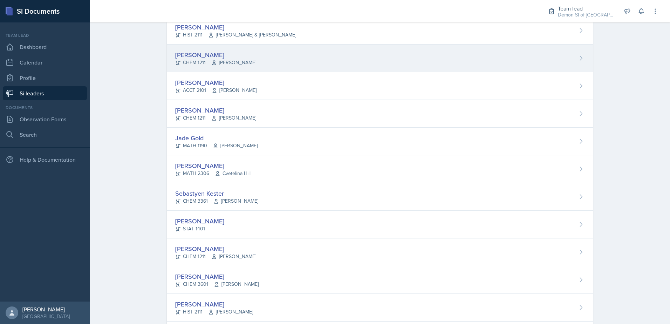
scroll to position [203, 0]
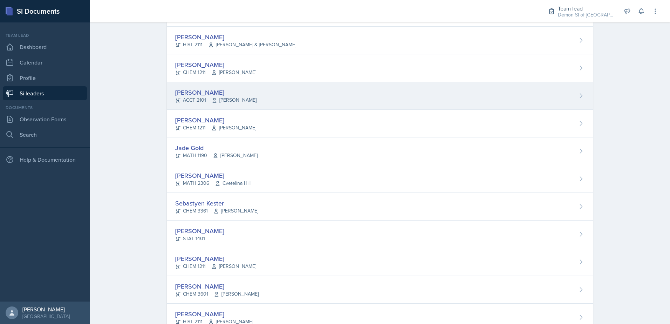
click at [237, 95] on div "Franky Gao ACCT 2101 Kelly Ha" at bounding box center [380, 96] width 426 height 28
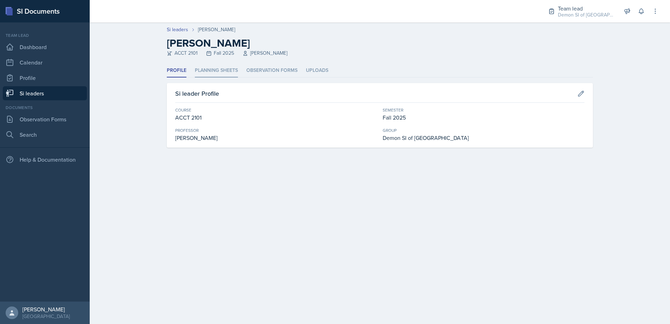
click at [210, 68] on li "Planning Sheets" at bounding box center [216, 71] width 43 height 14
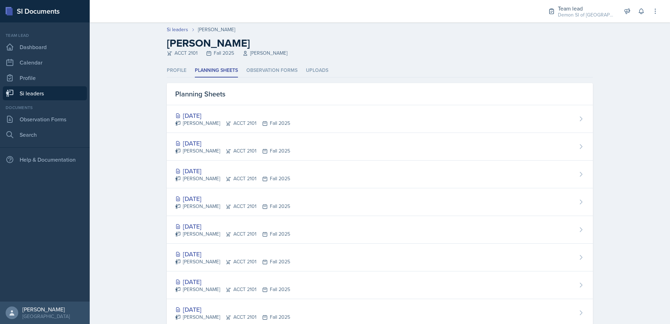
click at [212, 171] on div "[DATE]" at bounding box center [232, 170] width 115 height 9
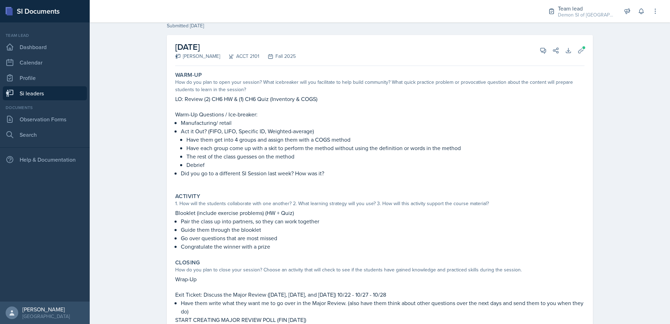
scroll to position [35, 0]
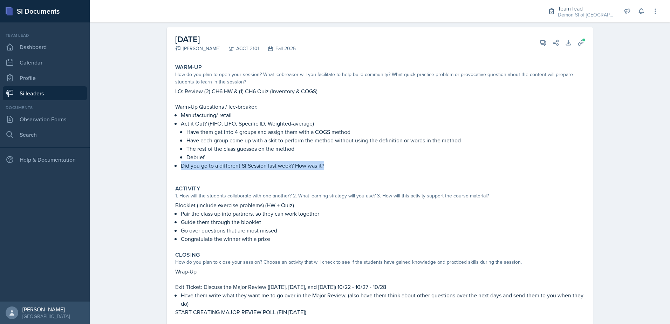
click at [167, 173] on div "October 13th, 2025 Franky Gao ACCT 2101 Fall 2025 View Comments Comments Send S…" at bounding box center [380, 193] width 426 height 333
drag, startPoint x: 167, startPoint y: 173, endPoint x: 145, endPoint y: 173, distance: 21.7
click at [145, 173] on div "Si leaders Franky Gao Planning Sheet Planning Sheet Submitted Oct 9th, 2025 Oct…" at bounding box center [380, 180] width 580 height 393
drag, startPoint x: 219, startPoint y: 148, endPoint x: 215, endPoint y: 146, distance: 4.9
click at [215, 146] on p "The rest of the class guesses on the method" at bounding box center [385, 148] width 398 height 8
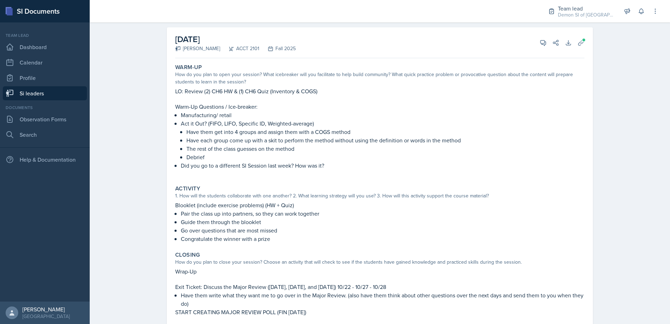
drag, startPoint x: 215, startPoint y: 146, endPoint x: 181, endPoint y: 147, distance: 33.3
click at [181, 145] on li "Act it Out? (FIFO, LIFO, Specific ID, Weighted-average) Have them get into 4 gr…" at bounding box center [383, 140] width 404 height 42
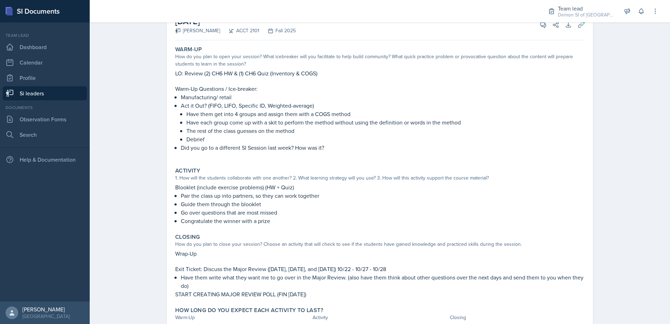
scroll to position [88, 0]
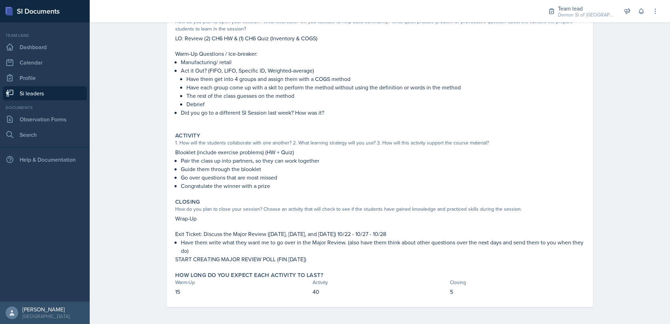
click at [52, 94] on link "Si leaders" at bounding box center [45, 93] width 84 height 14
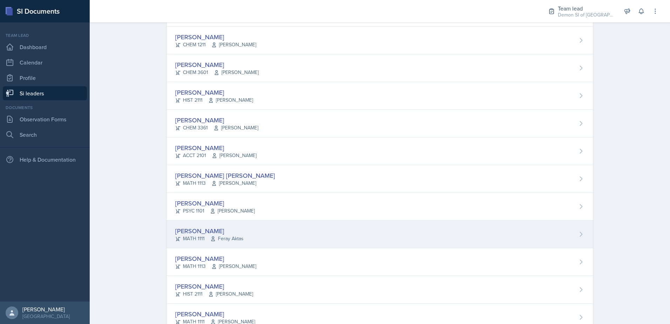
scroll to position [448, 0]
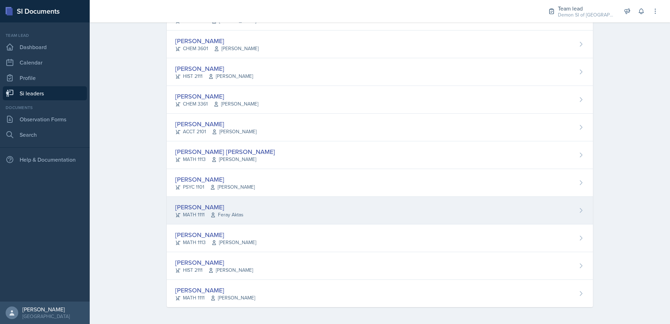
click at [217, 207] on div "LaNiesha Sparks" at bounding box center [209, 206] width 68 height 9
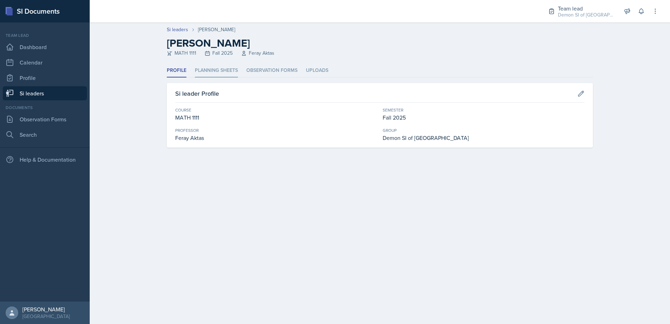
click at [222, 73] on li "Planning Sheets" at bounding box center [216, 71] width 43 height 14
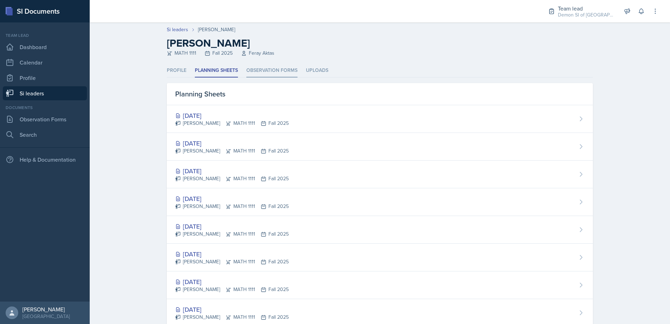
click at [256, 66] on li "Observation Forms" at bounding box center [271, 71] width 51 height 14
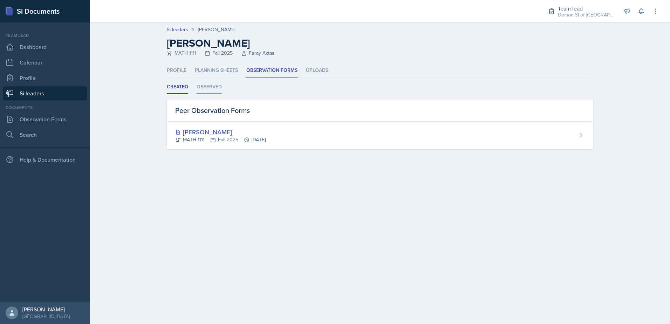
click at [205, 90] on li "Observed" at bounding box center [209, 87] width 25 height 14
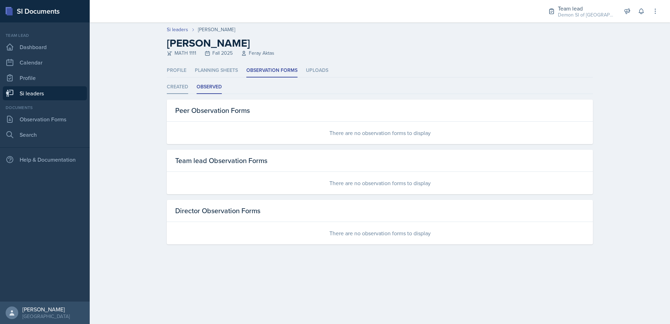
click at [173, 88] on li "Created" at bounding box center [177, 87] width 21 height 14
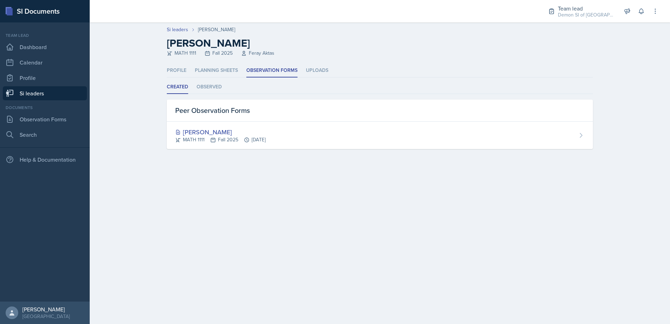
click at [194, 89] on ul "Created Observed" at bounding box center [380, 87] width 426 height 14
click at [214, 89] on li "Observed" at bounding box center [209, 87] width 25 height 14
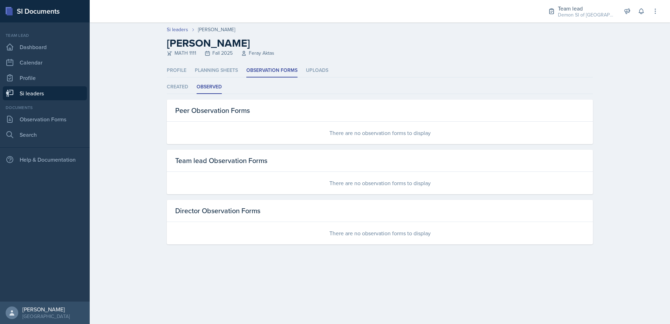
click at [64, 93] on link "Si leaders" at bounding box center [45, 93] width 84 height 14
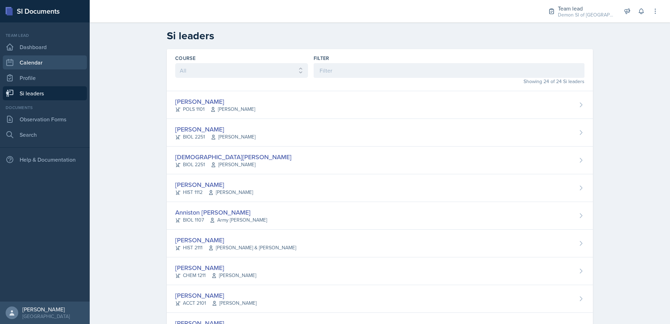
click at [47, 65] on link "Calendar" at bounding box center [45, 62] width 84 height 14
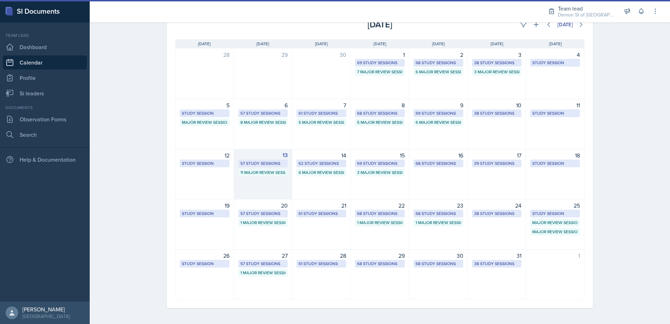
scroll to position [45, 0]
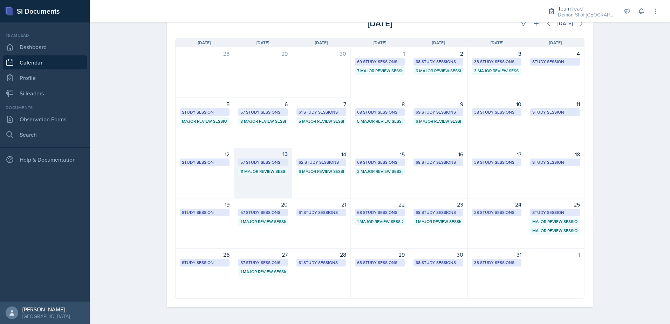
click at [264, 160] on div "57 Study Sessions" at bounding box center [263, 162] width 46 height 6
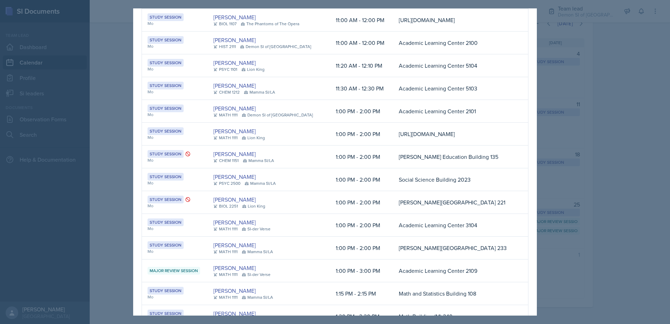
scroll to position [49, 0]
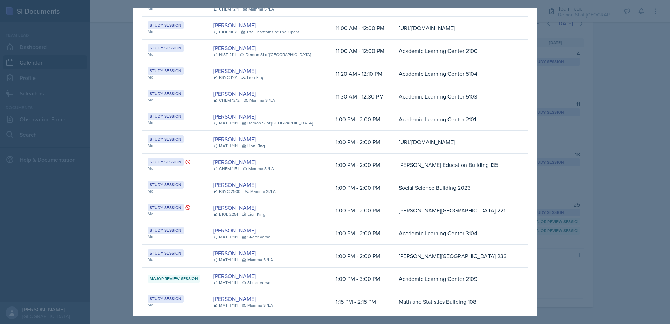
click at [635, 46] on div at bounding box center [335, 162] width 670 height 324
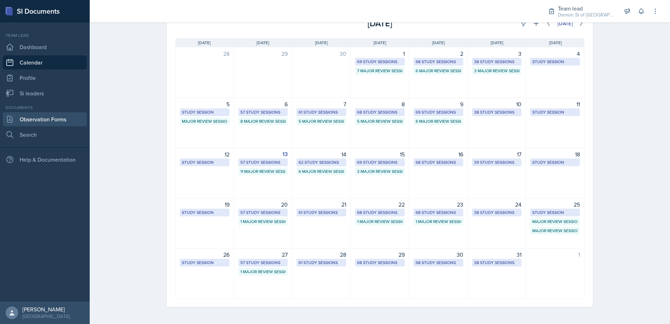
click at [71, 123] on link "Observation Forms" at bounding box center [45, 119] width 84 height 14
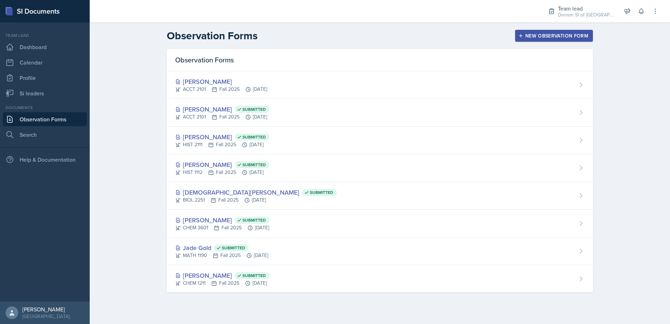
click at [546, 29] on header "Observation Forms New Observation Form" at bounding box center [380, 35] width 580 height 27
click at [545, 35] on div "New Observation Form" at bounding box center [554, 36] width 69 height 6
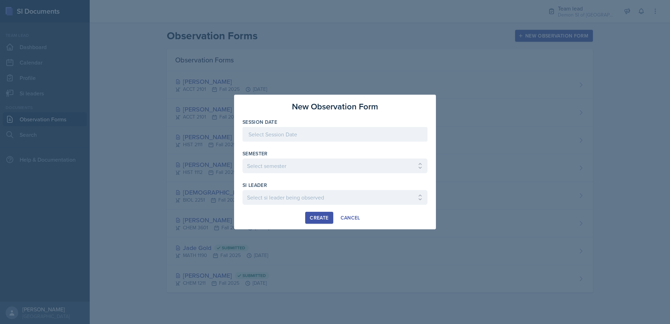
click at [290, 132] on div at bounding box center [334, 134] width 185 height 15
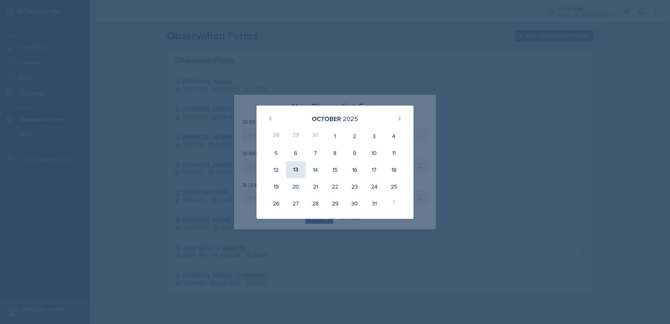
click at [301, 171] on div "13" at bounding box center [296, 169] width 20 height 17
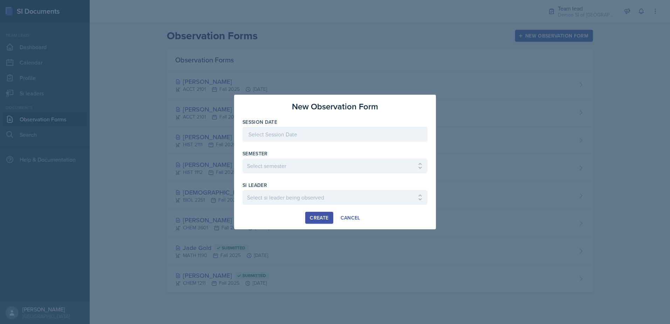
type input "[DATE]"
click at [296, 165] on select "Select semester All Spring 2021 Summer 2021 Spring 2022 Fall 2020 Fall 2021 Fal…" at bounding box center [334, 165] width 185 height 15
select select "2bed604d-1099-4043-b1bc-2365e8740244"
click at [242, 158] on select "Select semester All Spring 2021 Summer 2021 Spring 2022 Fall 2020 Fall 2021 Fal…" at bounding box center [334, 165] width 185 height 15
click at [295, 191] on select "Select si leader being observed [PERSON_NAME] / MATH 1190 / Les Mariettables [P…" at bounding box center [334, 197] width 185 height 15
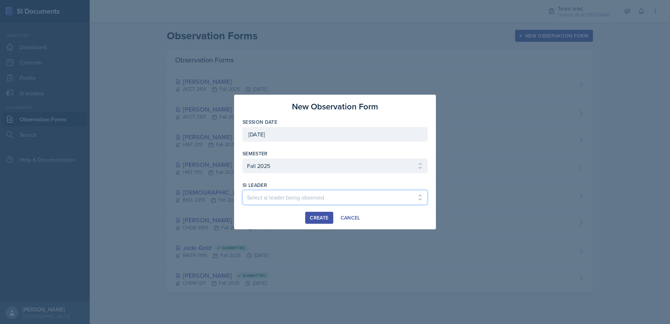
select select "34381008-8068-4ed8-acd2-c2f2b7060cfb"
click at [242, 190] on select "Select si leader being observed [PERSON_NAME] / MATH 1190 / Les Mariettables [P…" at bounding box center [334, 197] width 185 height 15
click at [328, 218] on div "Create" at bounding box center [319, 218] width 19 height 6
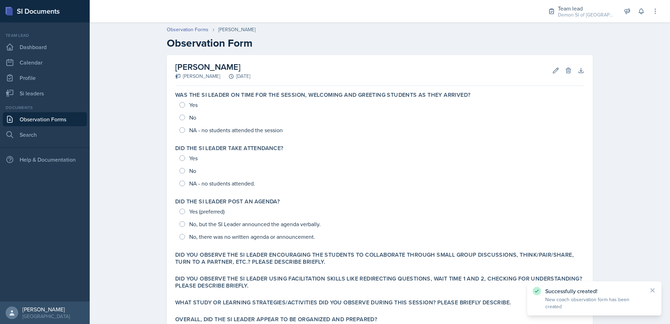
click at [79, 121] on link "Observation Forms" at bounding box center [45, 119] width 84 height 14
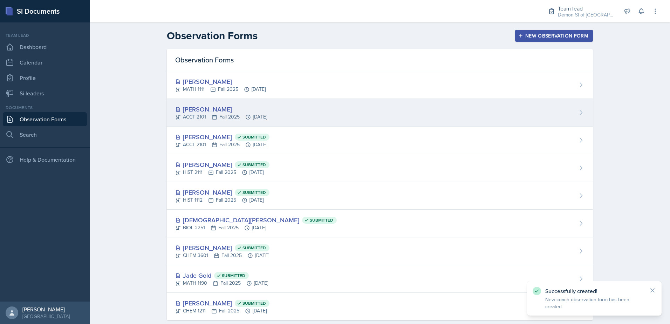
click at [207, 110] on div "[PERSON_NAME]" at bounding box center [221, 108] width 92 height 9
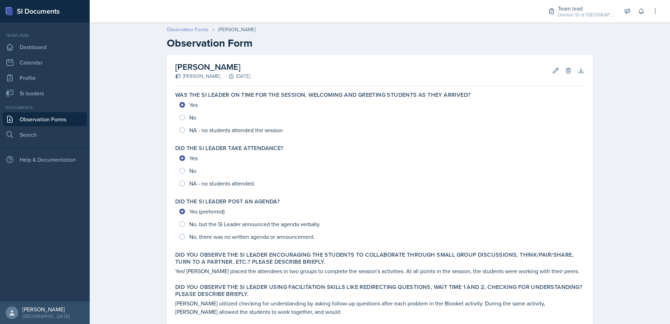
click at [183, 33] on link "Observation Forms" at bounding box center [188, 29] width 42 height 7
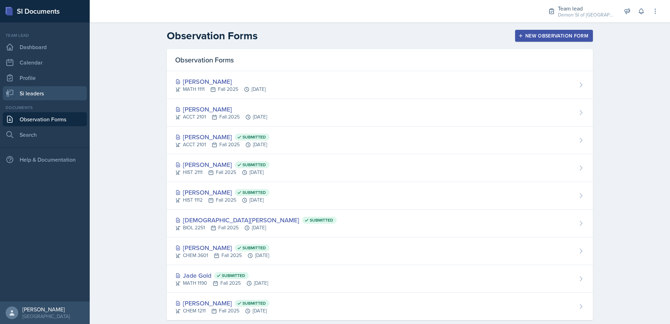
click at [43, 87] on link "Si leaders" at bounding box center [45, 93] width 84 height 14
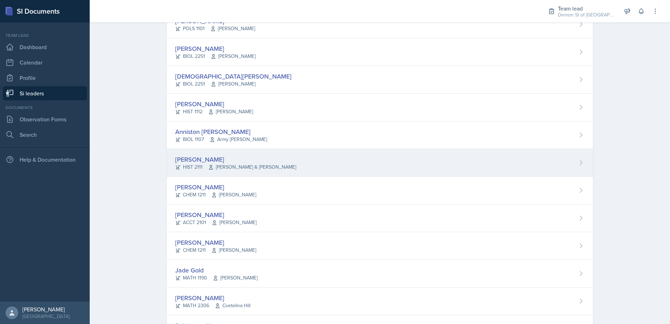
scroll to position [175, 0]
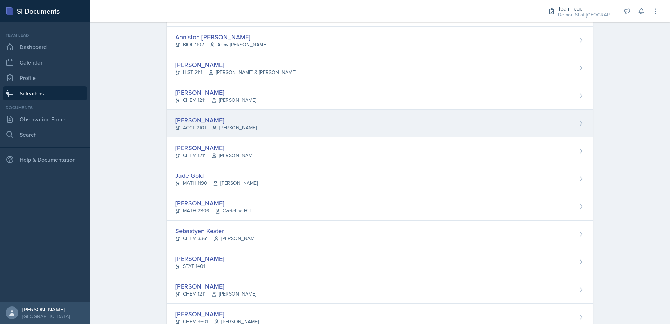
click at [185, 129] on div "ACCT 2101 Kelly Ha" at bounding box center [215, 127] width 81 height 7
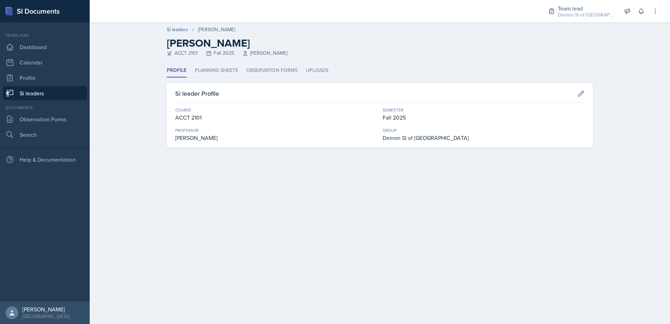
click at [241, 73] on ul "Profile Planning Sheets Observation Forms Uploads" at bounding box center [380, 71] width 426 height 14
click at [236, 71] on li "Planning Sheets" at bounding box center [216, 71] width 43 height 14
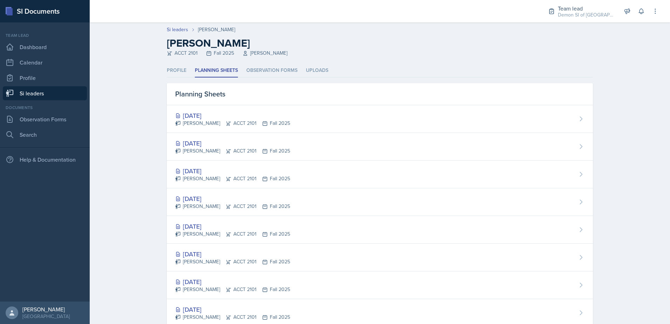
click at [199, 163] on div "Oct 13th, 2025 Franky Gao ACCT 2101 Fall 2025" at bounding box center [380, 174] width 426 height 28
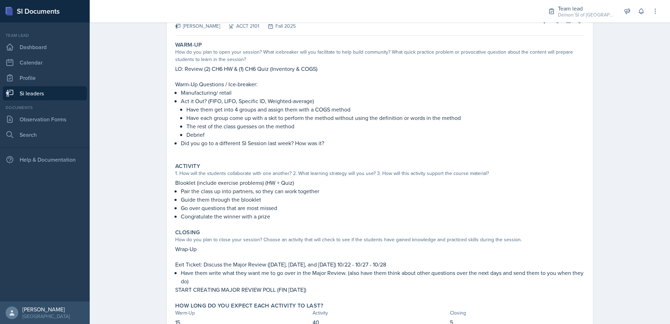
scroll to position [18, 0]
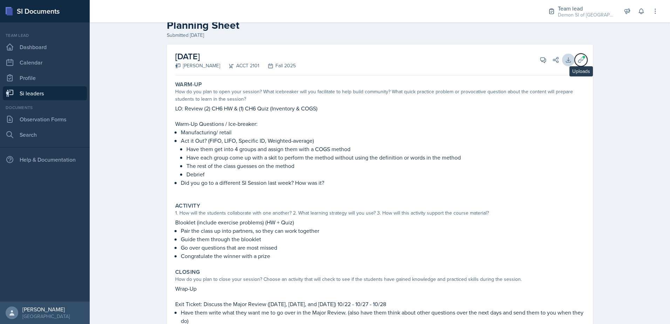
click at [572, 61] on div "Download Uploads" at bounding box center [571, 59] width 25 height 7
click at [575, 62] on button "Uploads" at bounding box center [581, 60] width 13 height 13
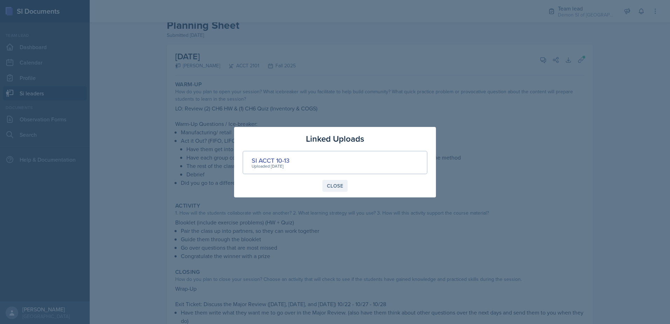
click at [339, 183] on button "Close" at bounding box center [334, 186] width 25 height 12
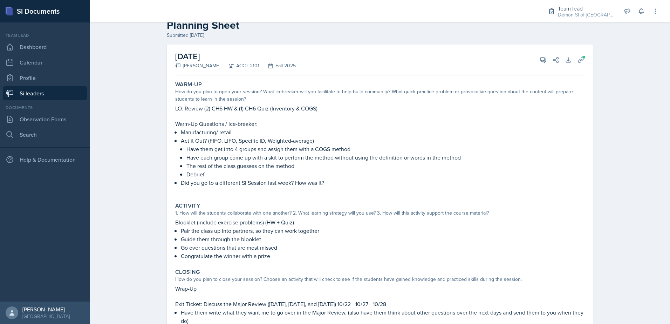
scroll to position [0, 0]
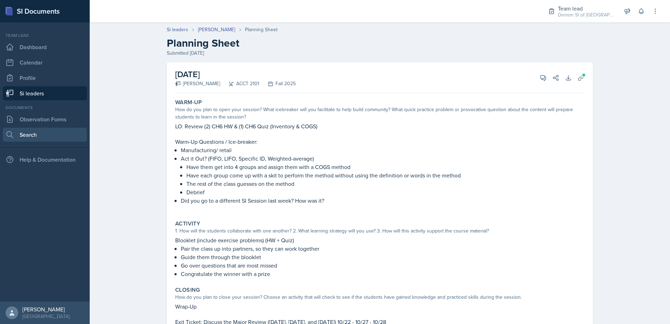
click at [40, 128] on link "Search" at bounding box center [45, 135] width 84 height 14
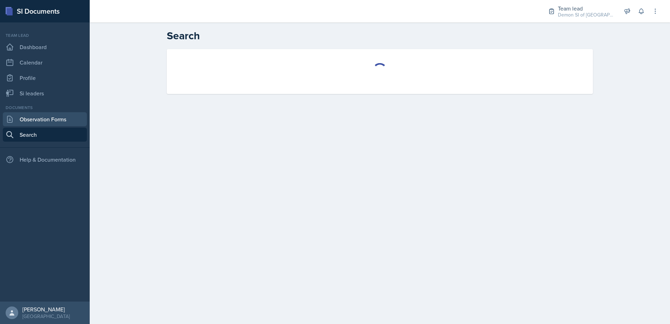
click at [46, 117] on link "Observation Forms" at bounding box center [45, 119] width 84 height 14
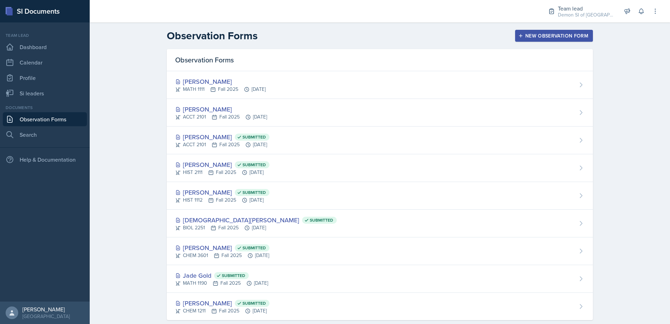
drag, startPoint x: 222, startPoint y: 87, endPoint x: 235, endPoint y: 74, distance: 18.4
click at [222, 87] on div "MATH 1111 Fall 2025 Oct 13th, 2025" at bounding box center [220, 88] width 90 height 7
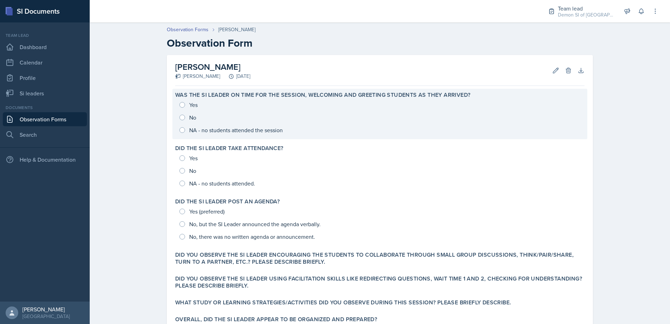
click at [180, 106] on div "Yes No NA - no students attended the session" at bounding box center [379, 117] width 409 height 38
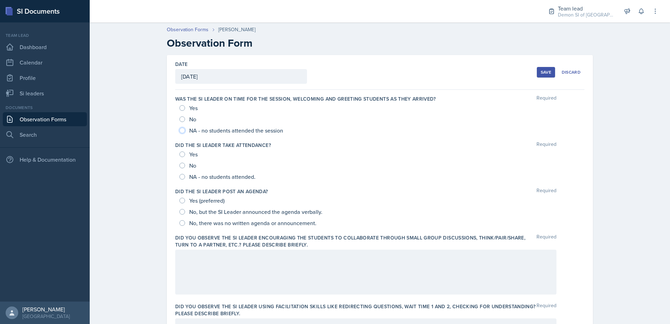
click at [182, 129] on input "NA - no students attended the session" at bounding box center [182, 131] width 6 height 6
radio input "true"
click at [183, 174] on div "NA - no students attended." at bounding box center [217, 176] width 77 height 11
click at [179, 203] on input "Yes (preferred)" at bounding box center [182, 201] width 6 height 6
radio input "true"
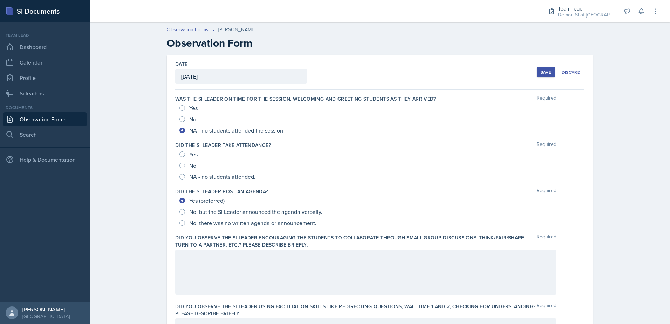
drag, startPoint x: 539, startPoint y: 73, endPoint x: 539, endPoint y: 76, distance: 3.6
click at [541, 73] on div "Save" at bounding box center [546, 72] width 11 height 6
